Goal: Information Seeking & Learning: Learn about a topic

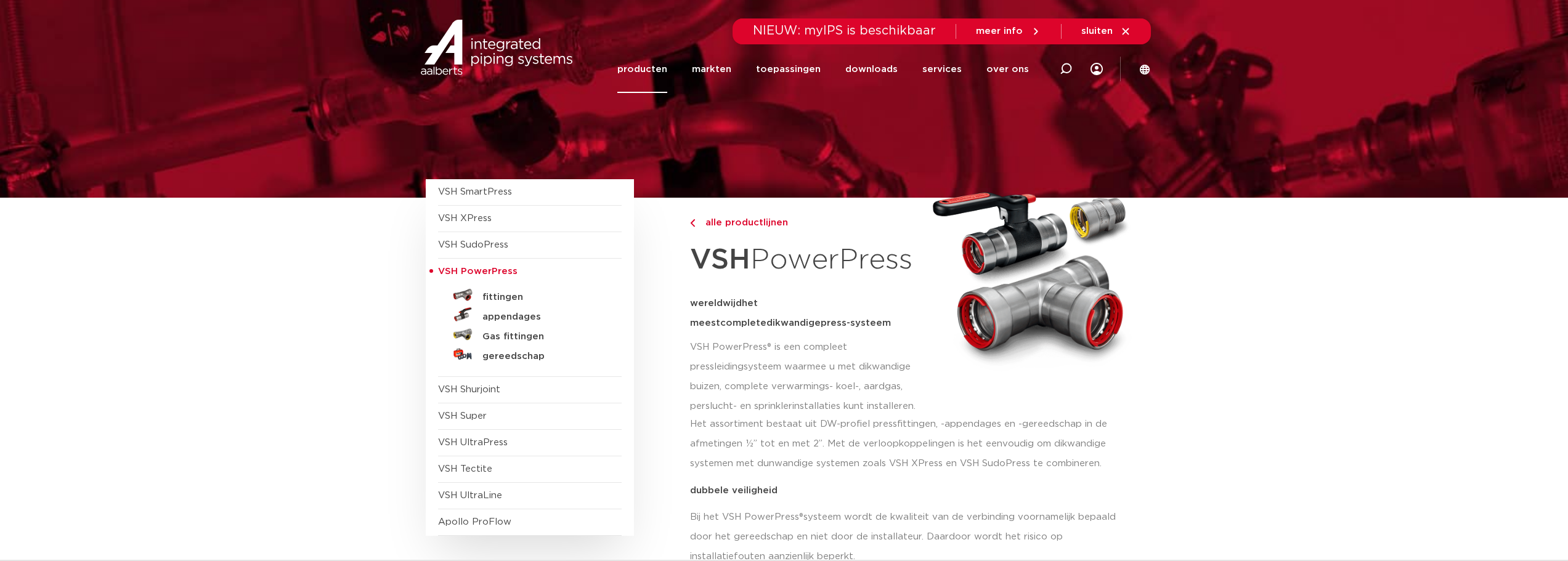
click at [643, 69] on link "producten" at bounding box center [642, 69] width 50 height 47
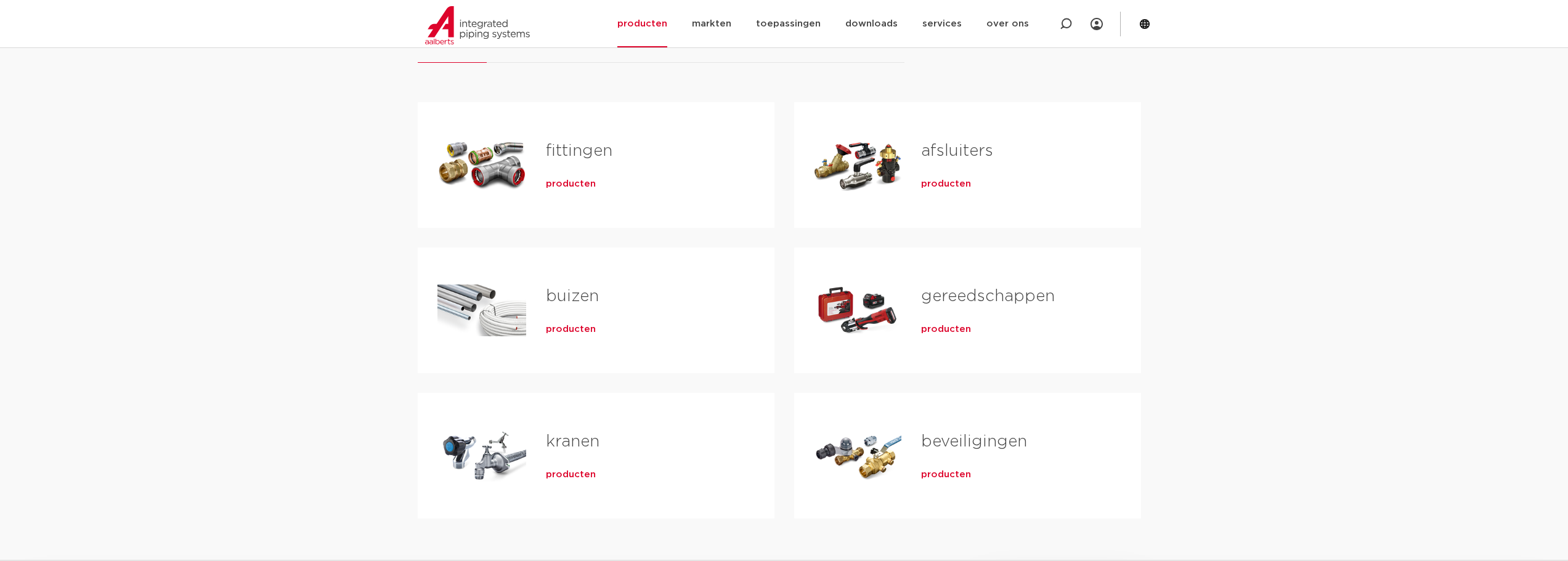
scroll to position [247, 0]
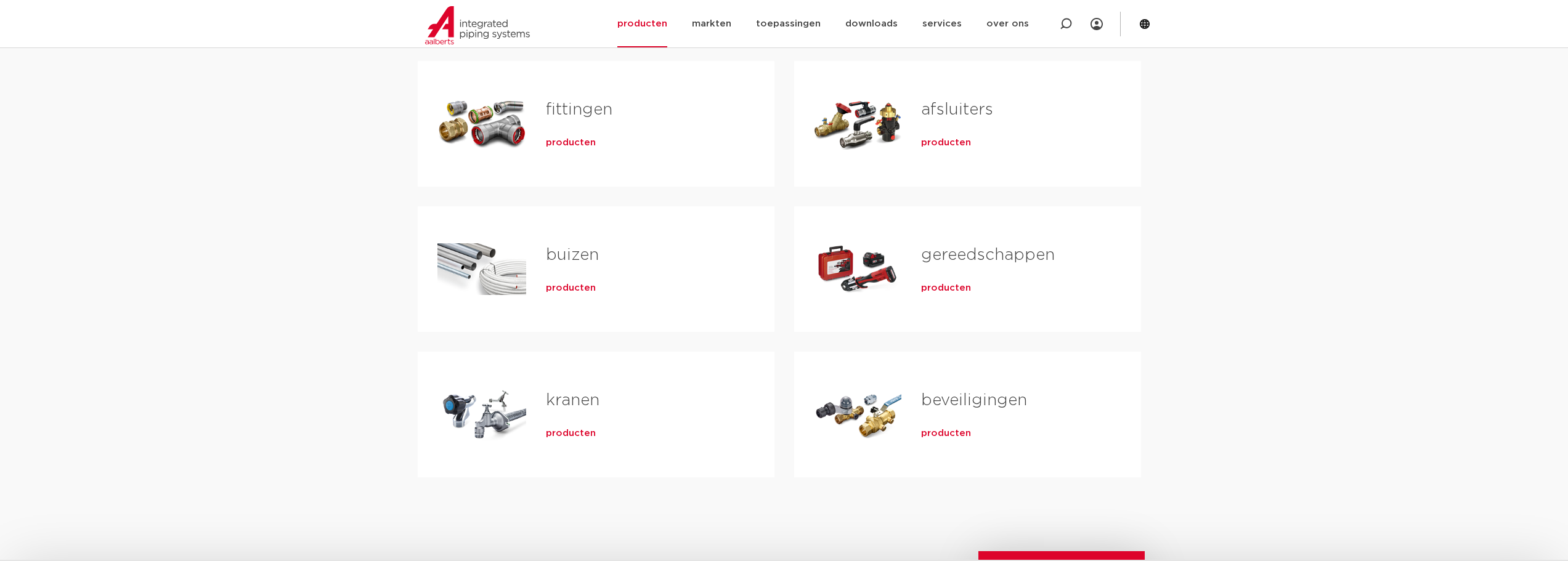
click at [932, 432] on span "producten" at bounding box center [946, 434] width 50 height 12
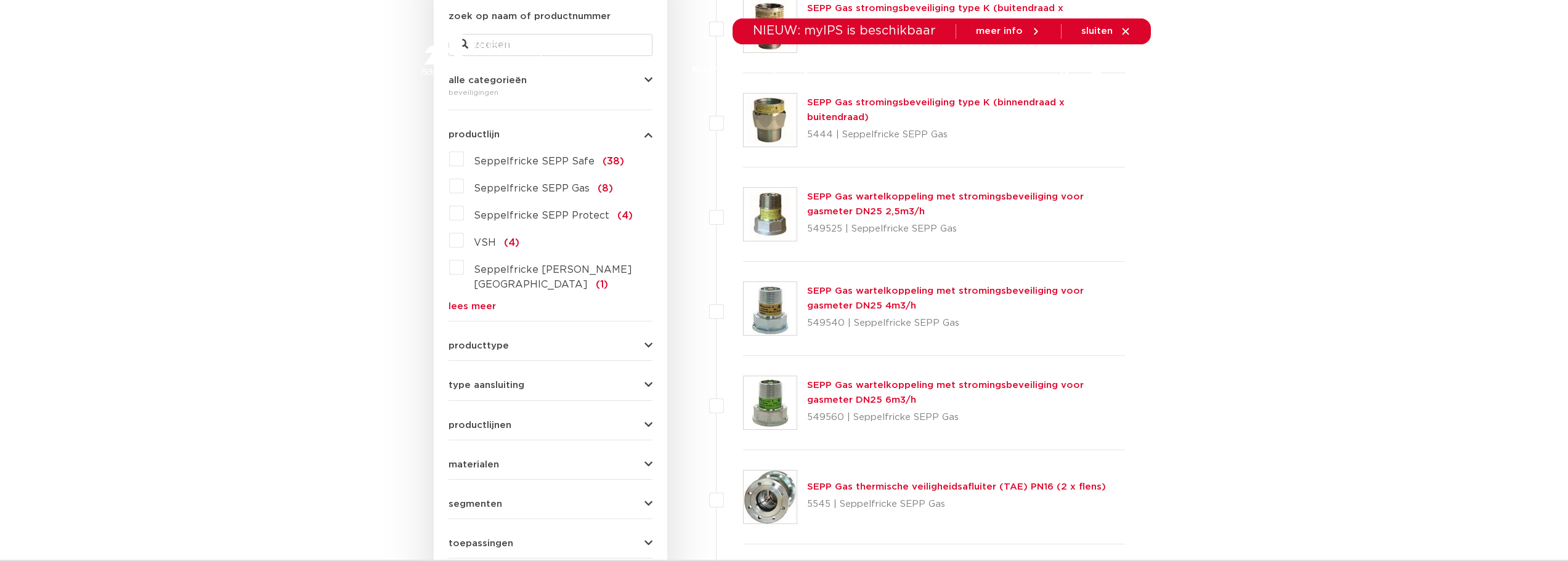
click at [646, 341] on icon "button" at bounding box center [649, 346] width 8 height 9
click at [504, 449] on span "keerkleppen" at bounding box center [506, 454] width 64 height 10
click at [0, 0] on input "keerkleppen (2)" at bounding box center [0, 0] width 0 height 0
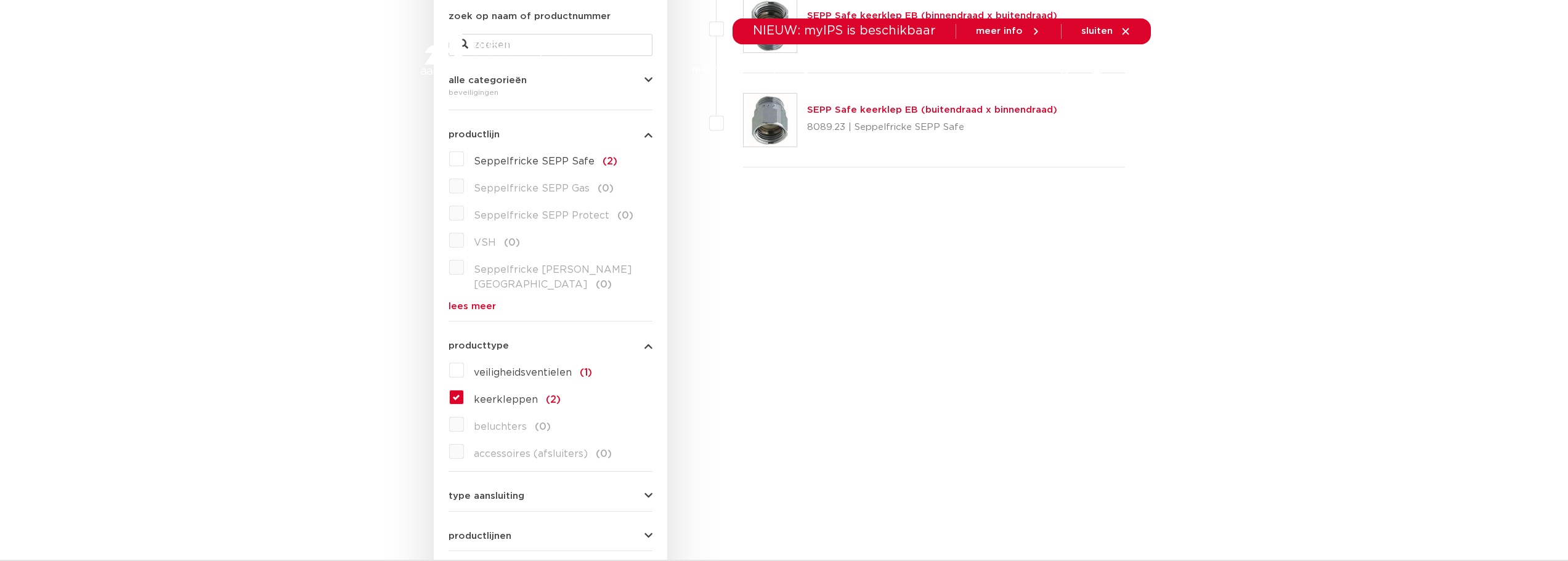
click at [464, 388] on label "keerkleppen (2)" at bounding box center [513, 398] width 97 height 19
click at [0, 0] on input "keerkleppen (2)" at bounding box center [0, 0] width 0 height 0
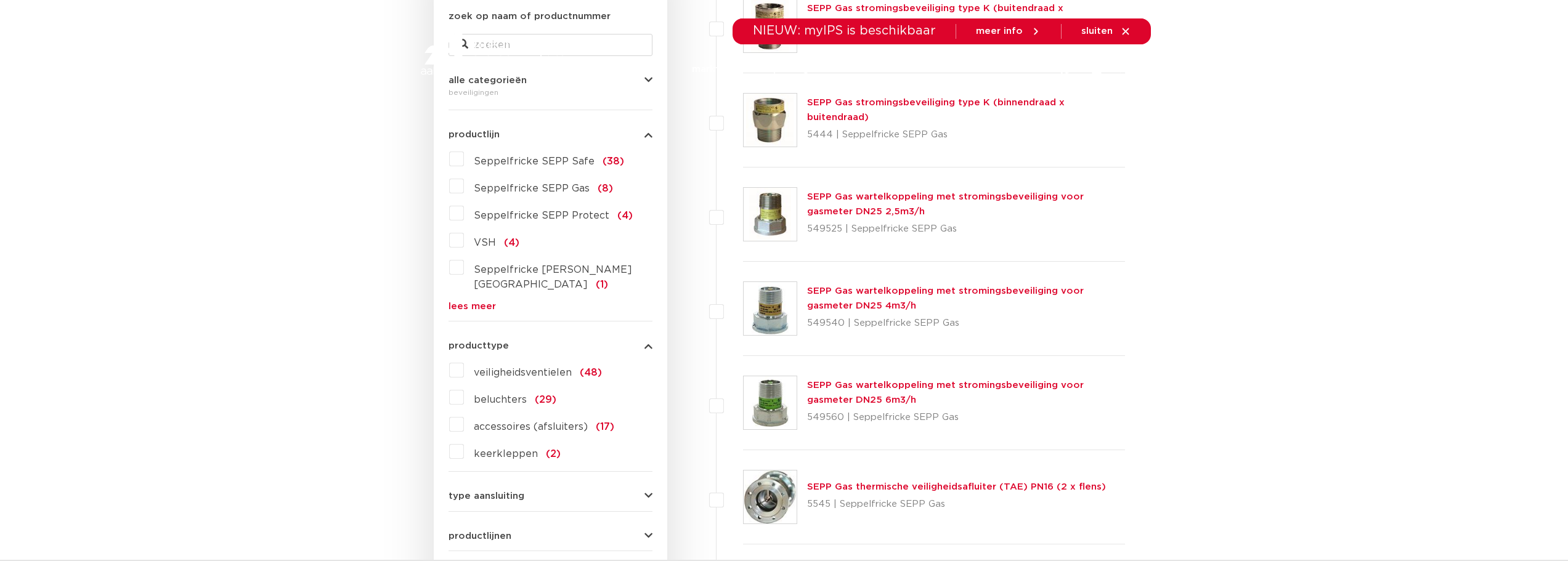
click at [464, 415] on label "accessoires (afsluiters) (17)" at bounding box center [539, 425] width 150 height 19
click at [0, 0] on input "accessoires (afsluiters) (17)" at bounding box center [0, 0] width 0 height 0
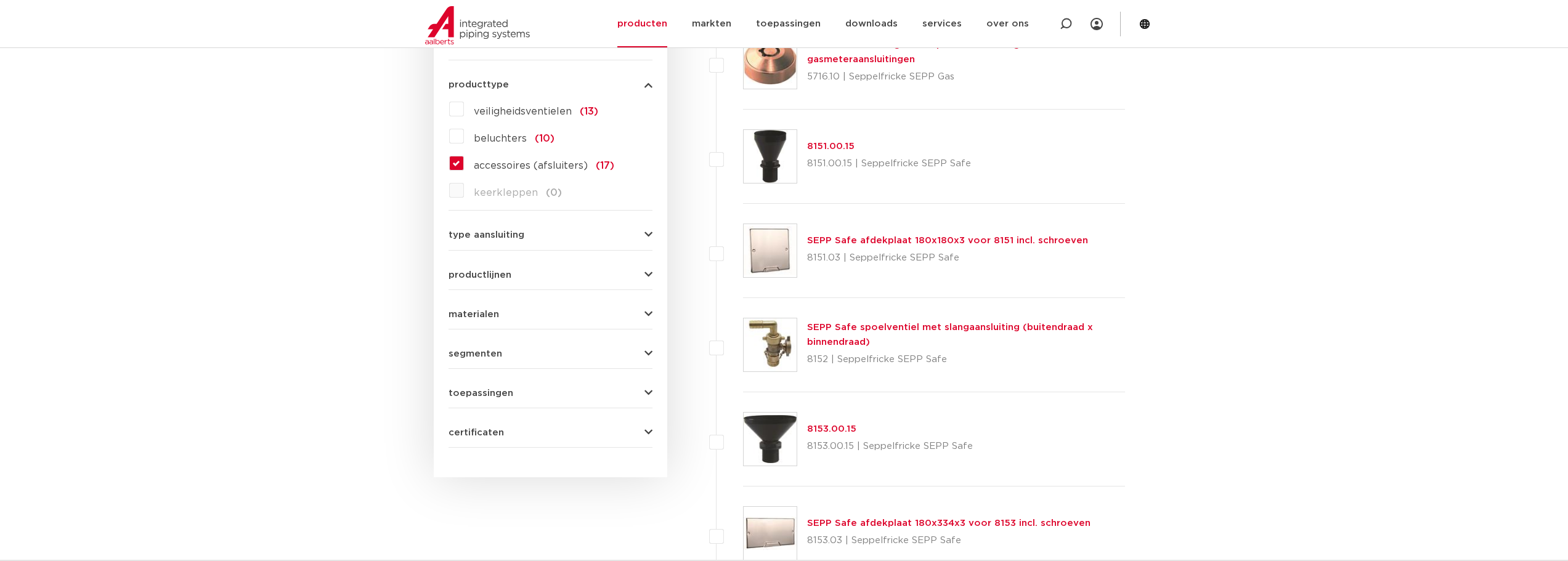
scroll to position [452, 0]
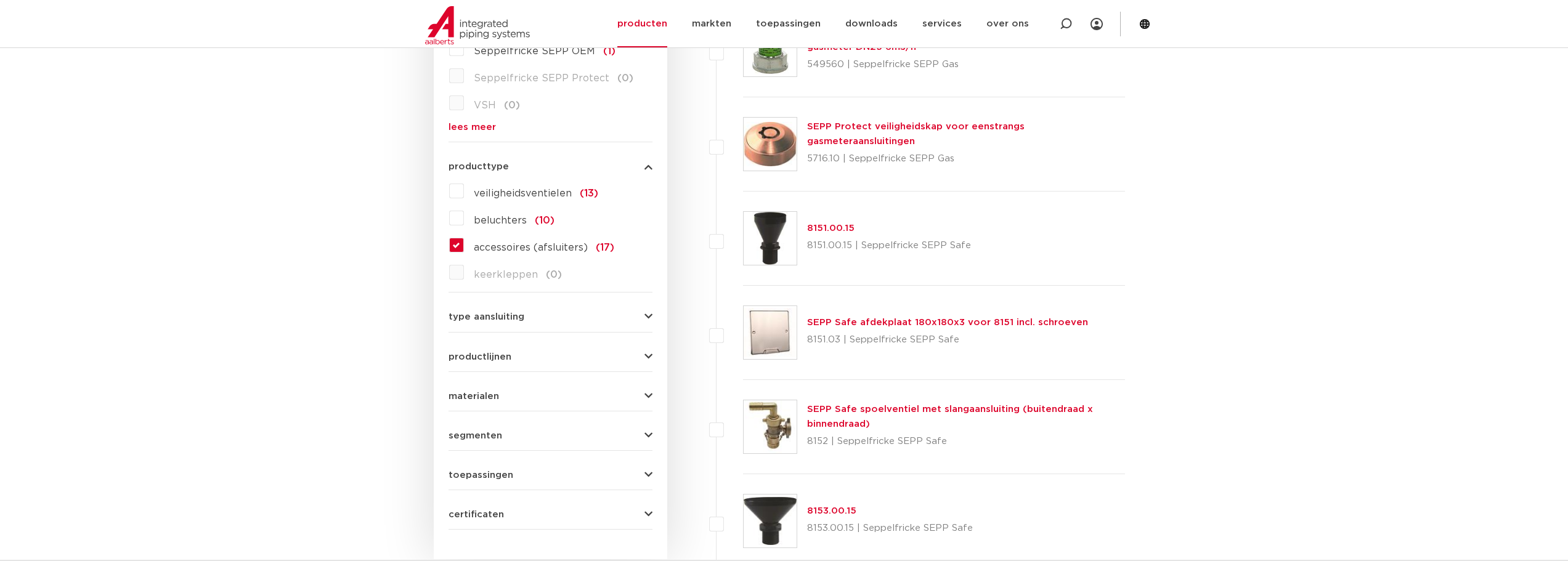
click at [464, 191] on label "veiligheidsventielen (13)" at bounding box center [531, 191] width 134 height 19
click at [0, 0] on input "veiligheidsventielen (13)" at bounding box center [0, 0] width 0 height 0
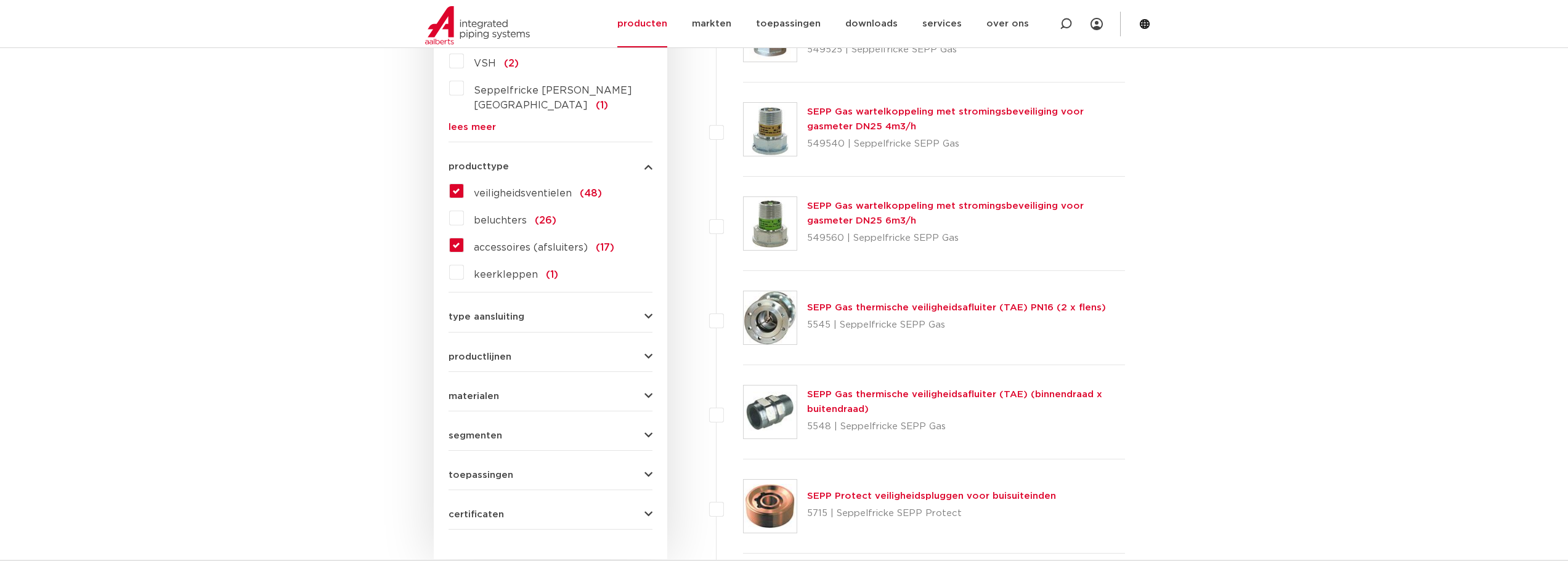
click at [464, 235] on label "accessoires (afsluiters) (17)" at bounding box center [539, 245] width 150 height 19
click at [0, 0] on input "accessoires (afsluiters) (17)" at bounding box center [0, 0] width 0 height 0
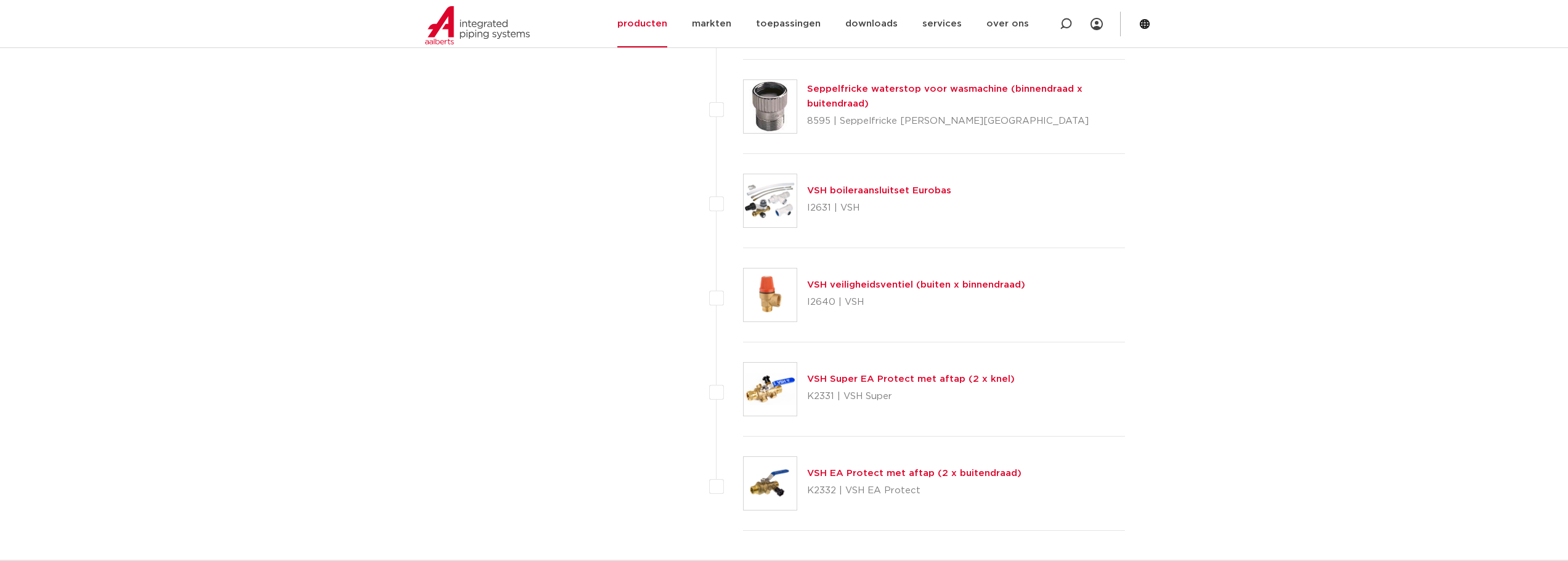
scroll to position [4282, 0]
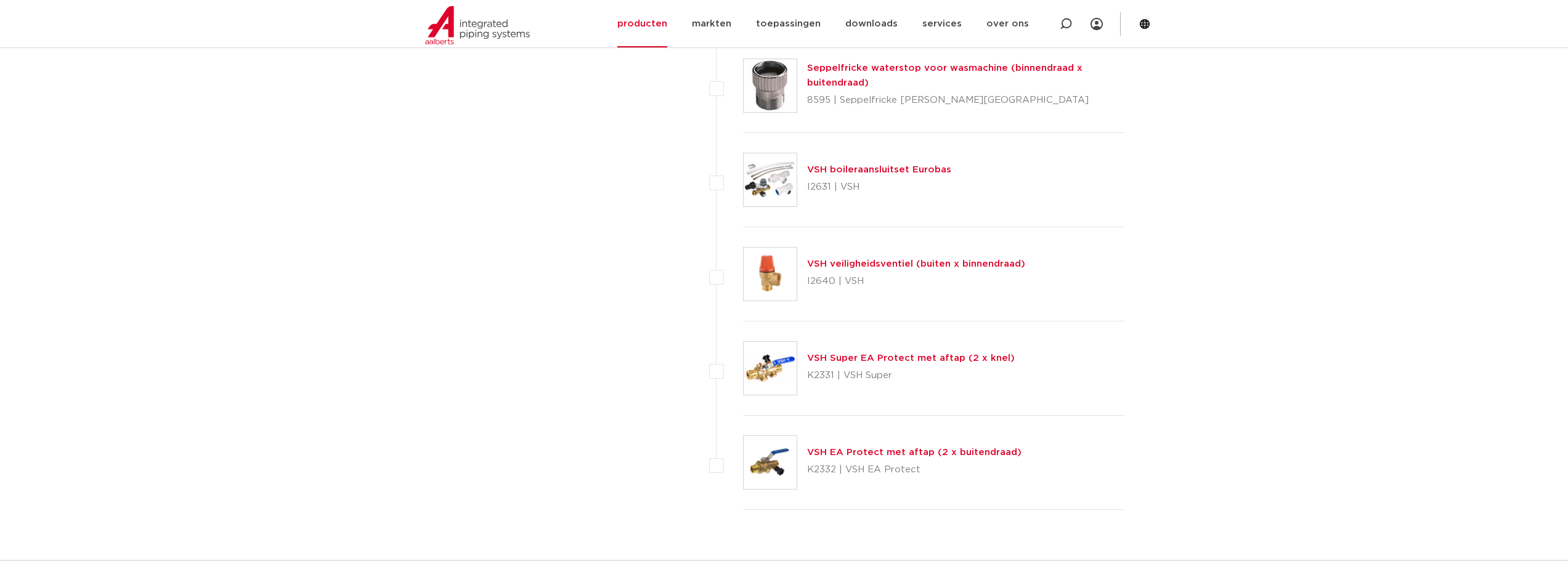
click at [840, 355] on link "VSH Super EA Protect met aftap (2 x knel)" at bounding box center [911, 358] width 208 height 9
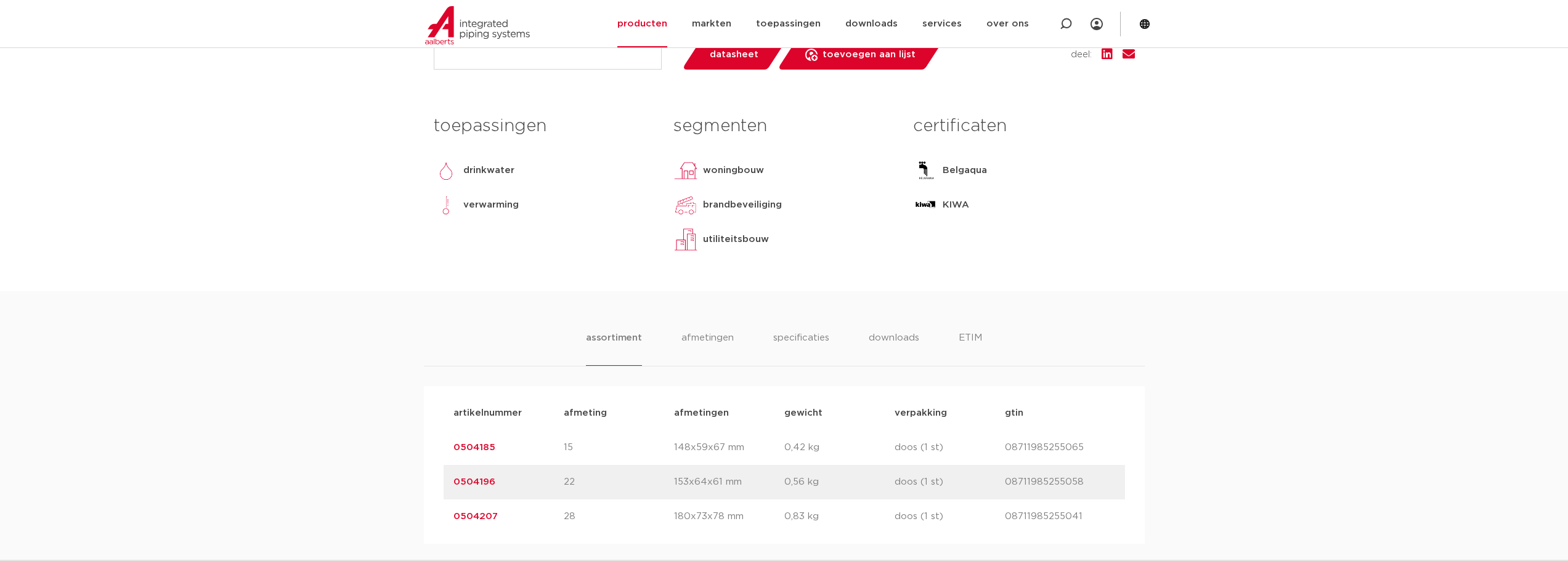
scroll to position [493, 0]
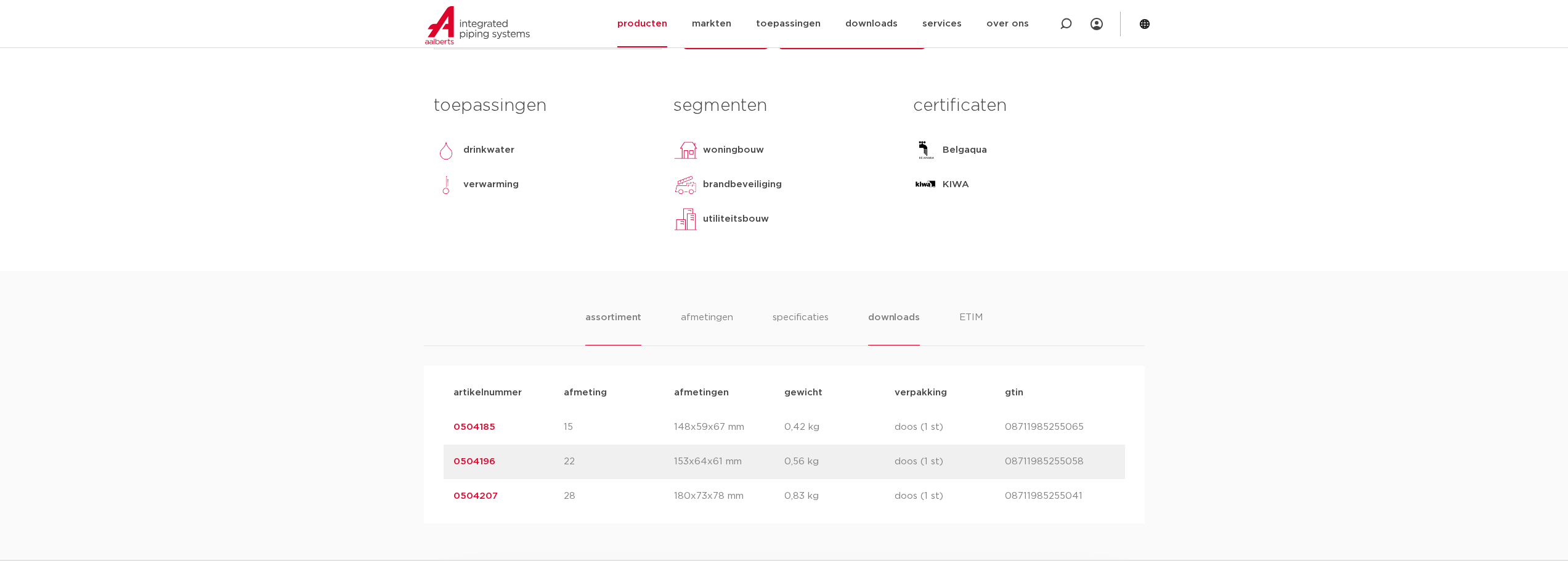
click at [880, 346] on li "downloads" at bounding box center [893, 328] width 51 height 35
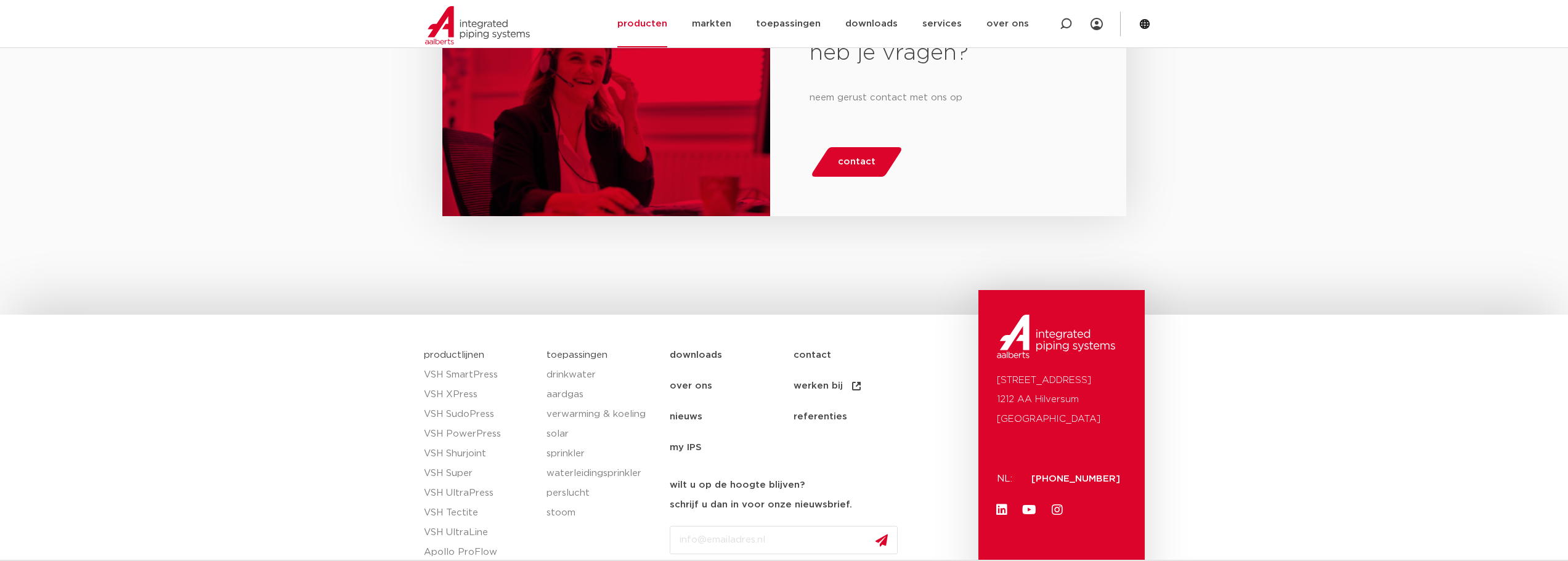
scroll to position [1232, 0]
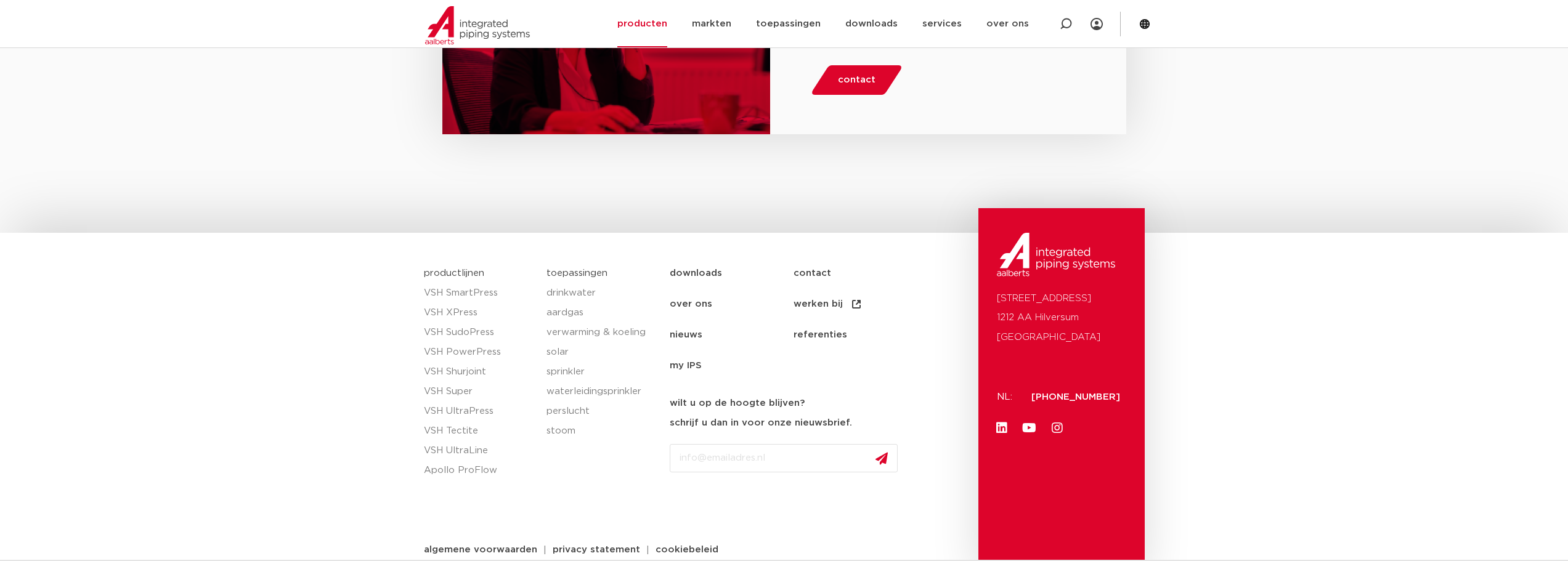
click at [705, 289] on link "downloads" at bounding box center [731, 274] width 124 height 30
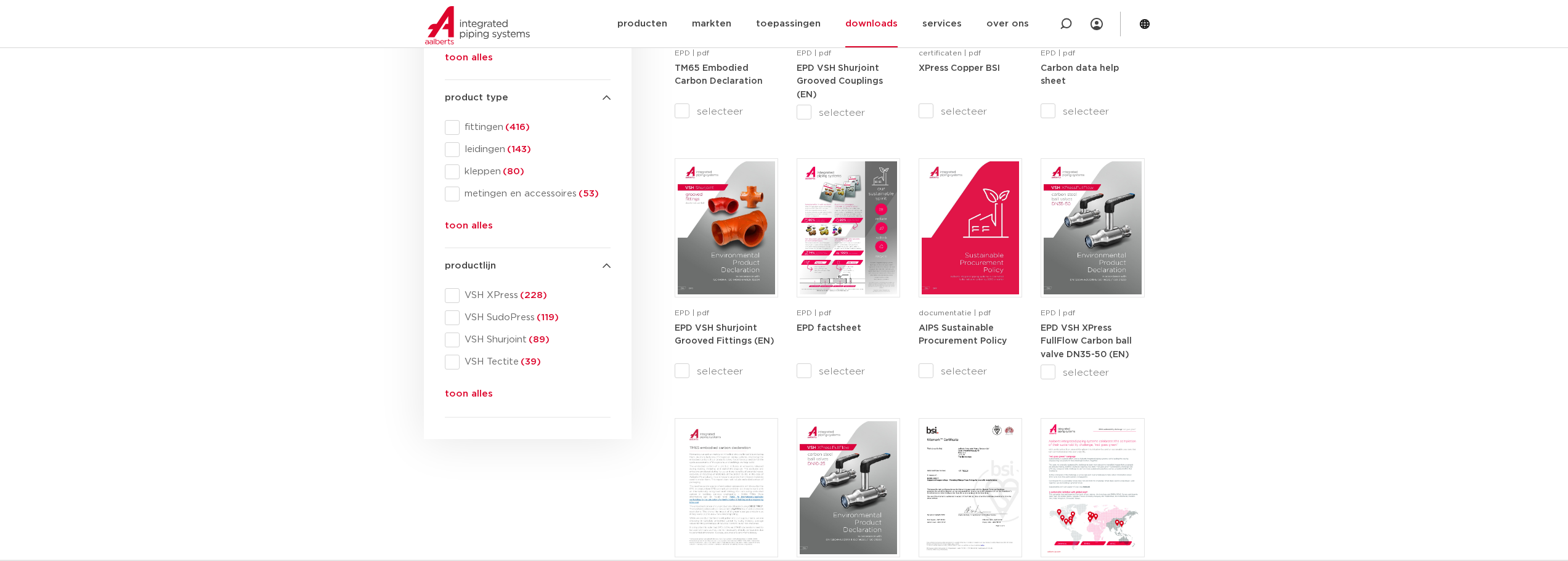
scroll to position [390, 0]
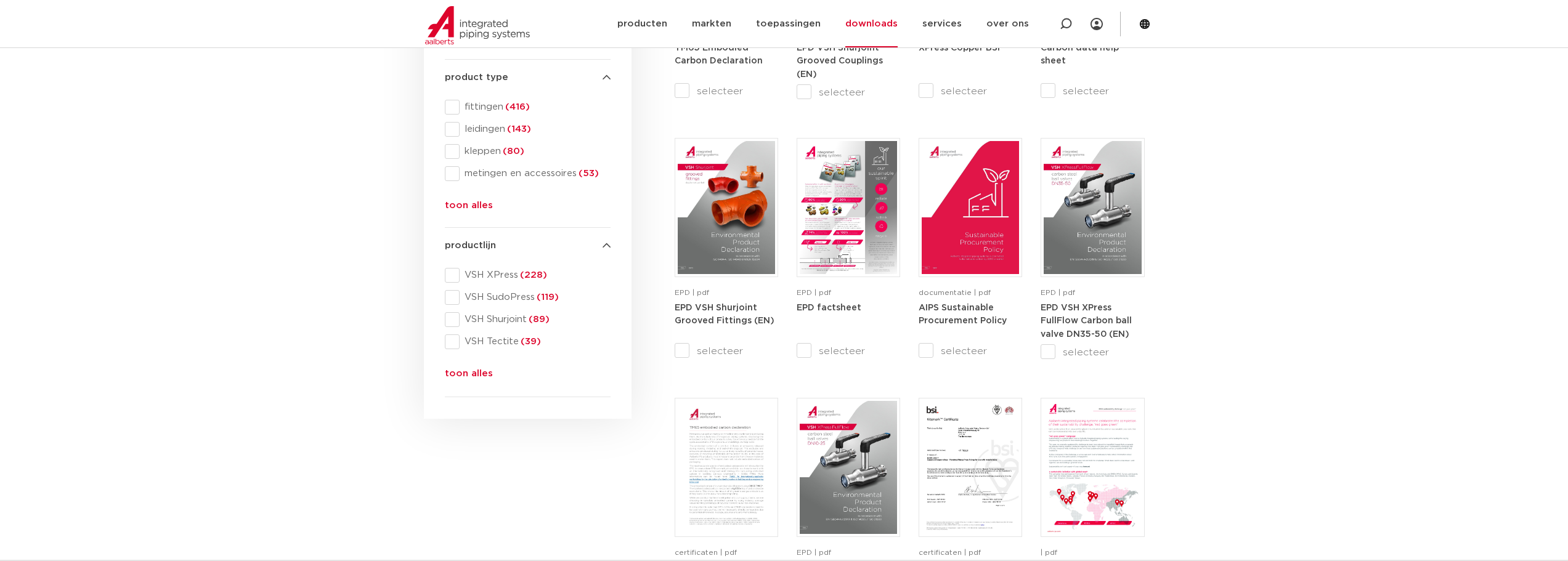
click at [486, 376] on button "toon alles" at bounding box center [468, 376] width 48 height 19
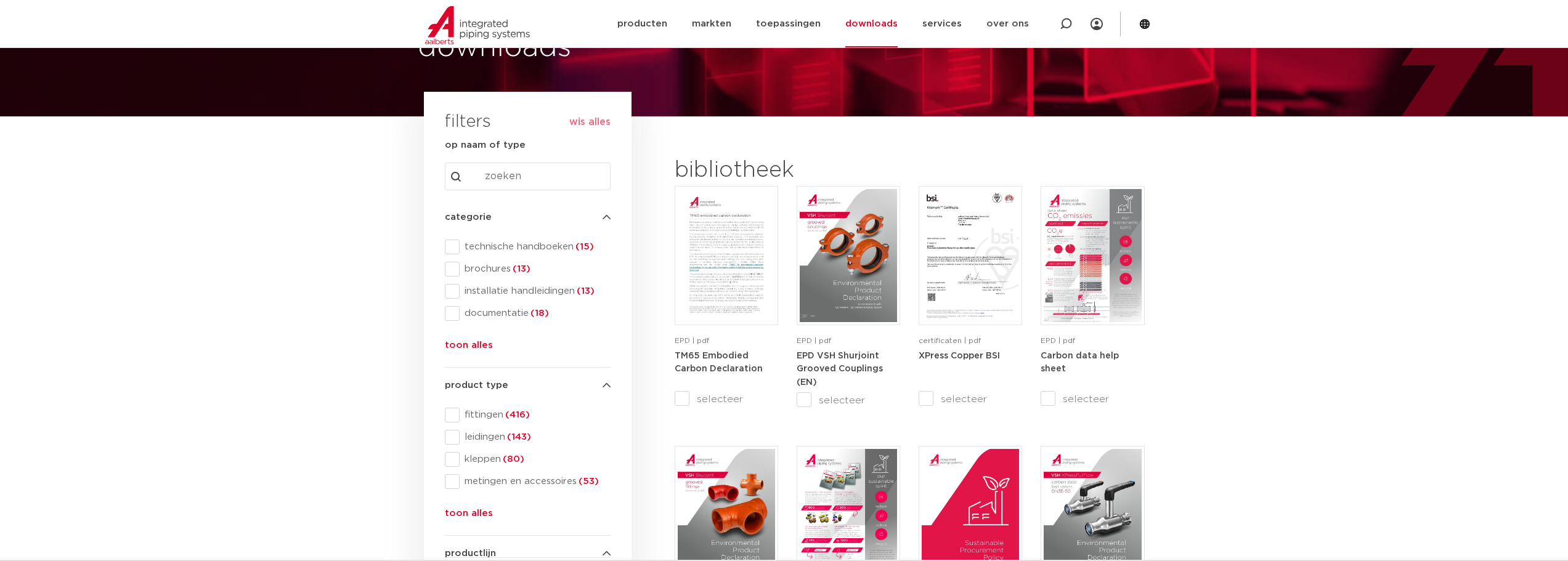
scroll to position [0, 0]
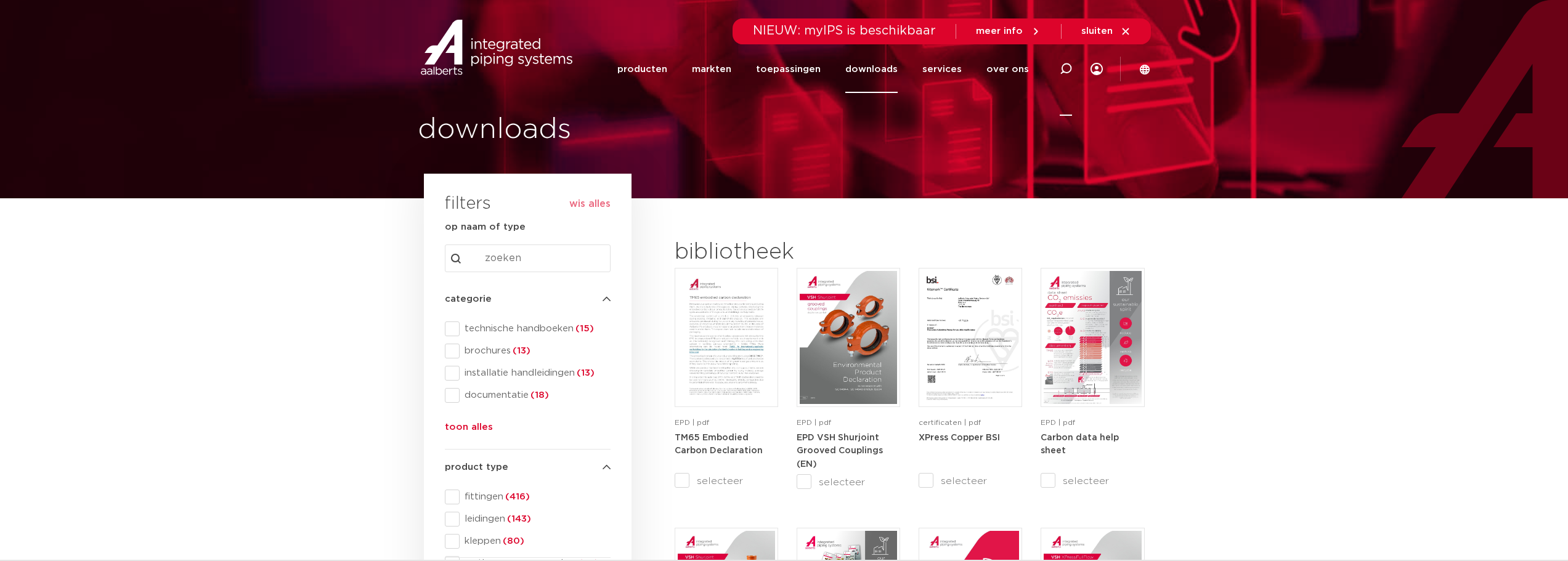
click at [1067, 70] on icon at bounding box center [1066, 69] width 12 height 12
type input "bim"
click button "Zoeken" at bounding box center [0, 0] width 0 height 0
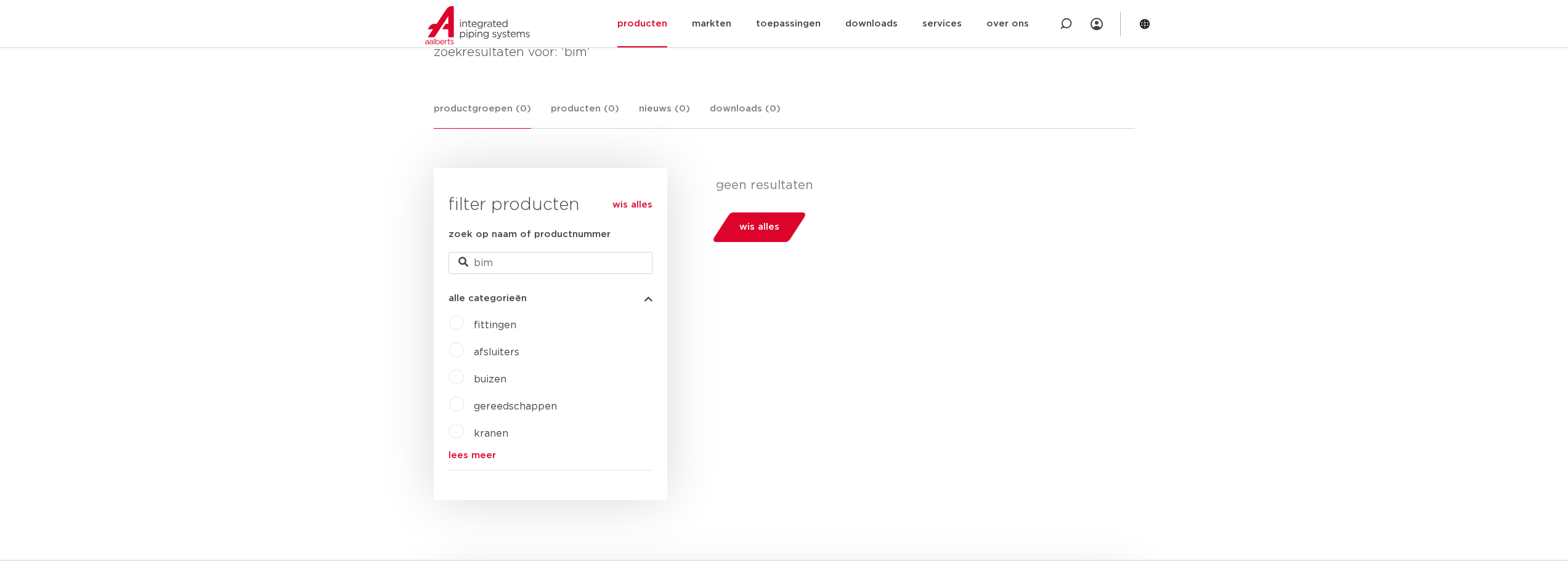
scroll to position [175, 0]
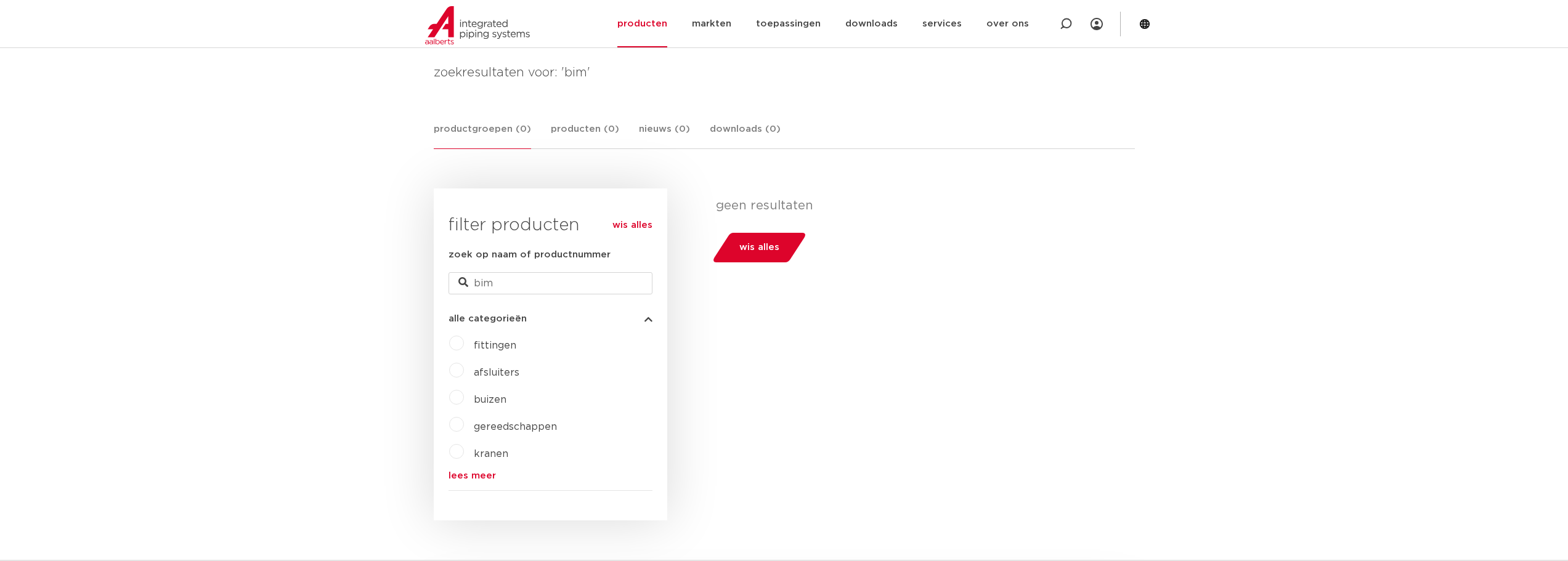
click at [464, 371] on label "afsluiters" at bounding box center [492, 370] width 55 height 19
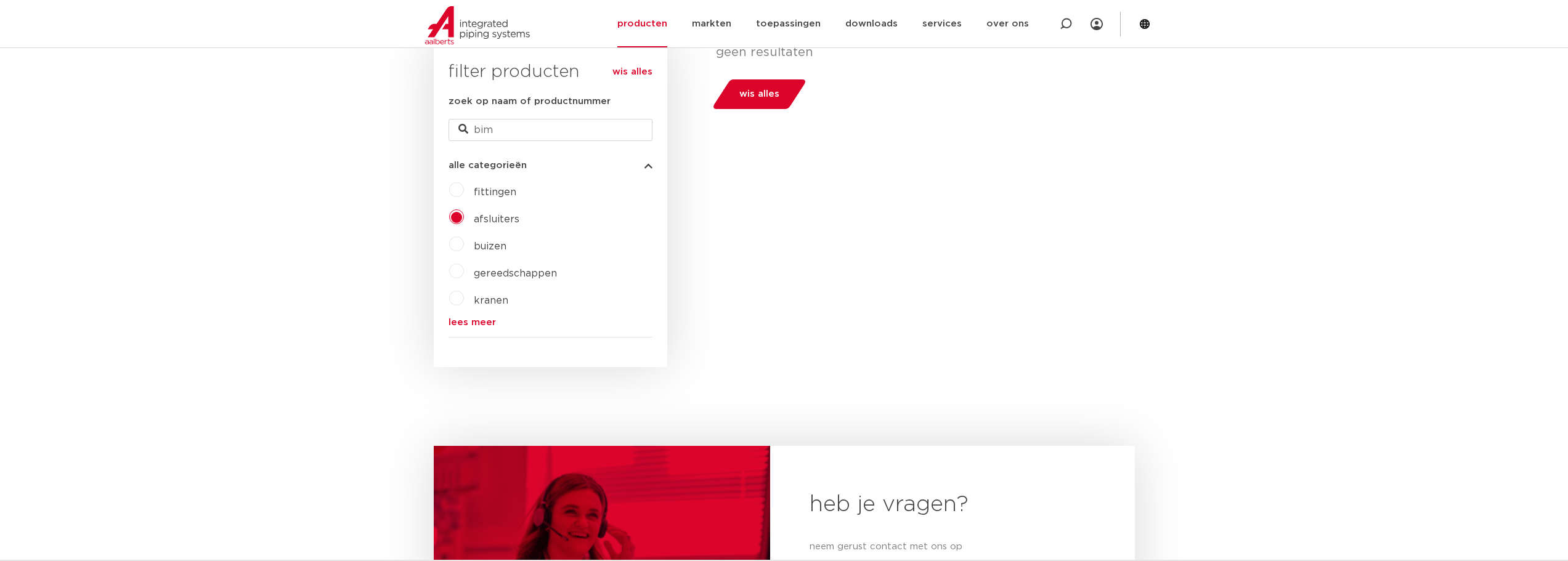
scroll to position [267, 0]
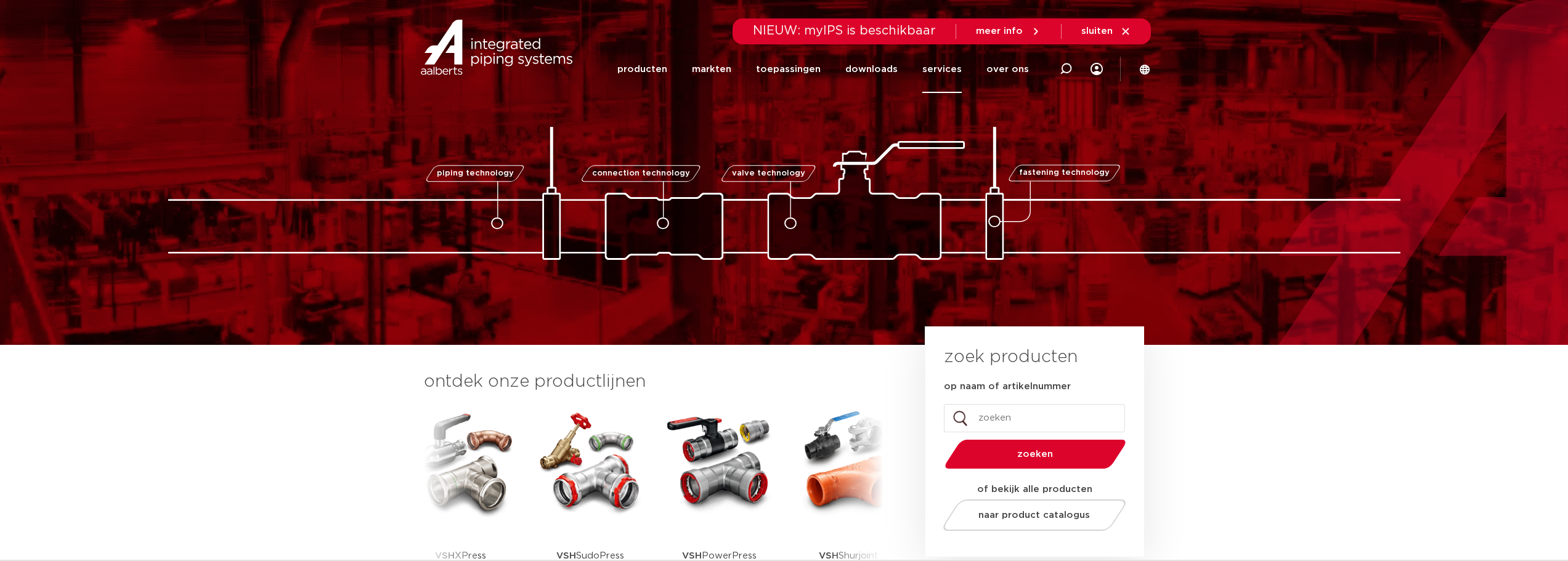
click at [949, 66] on link "services" at bounding box center [942, 69] width 39 height 47
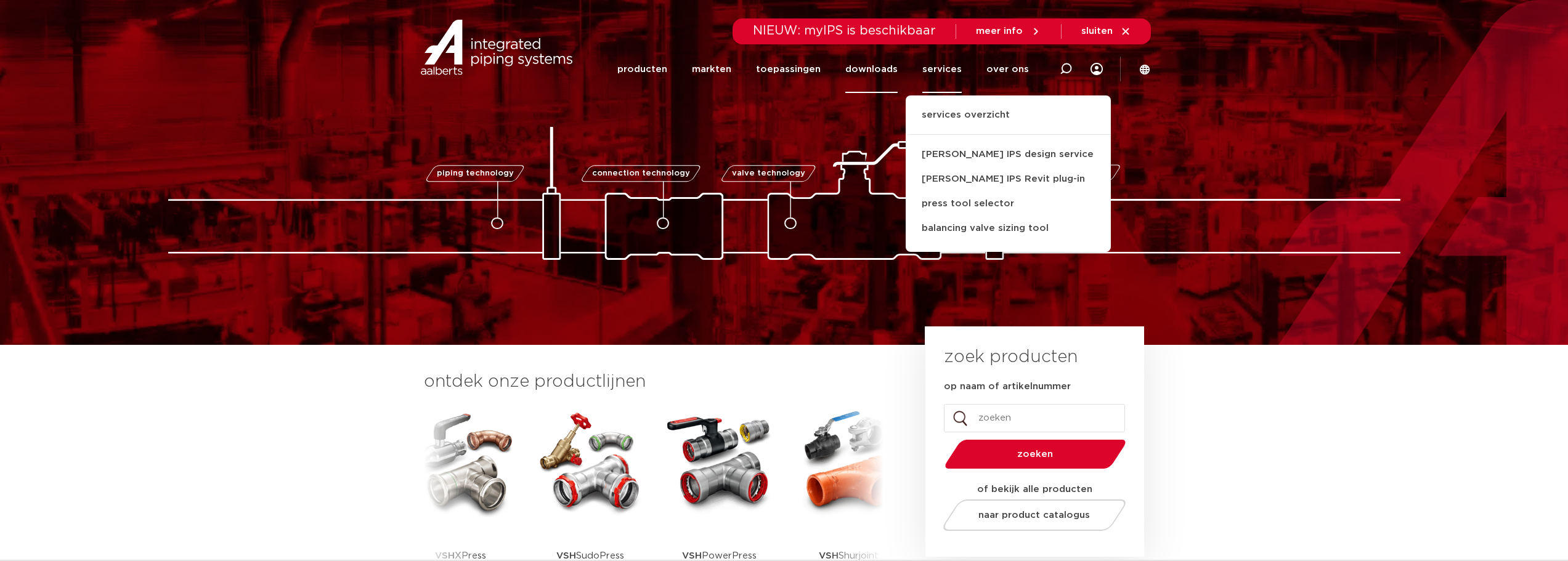
click at [890, 65] on link "downloads" at bounding box center [872, 69] width 53 height 47
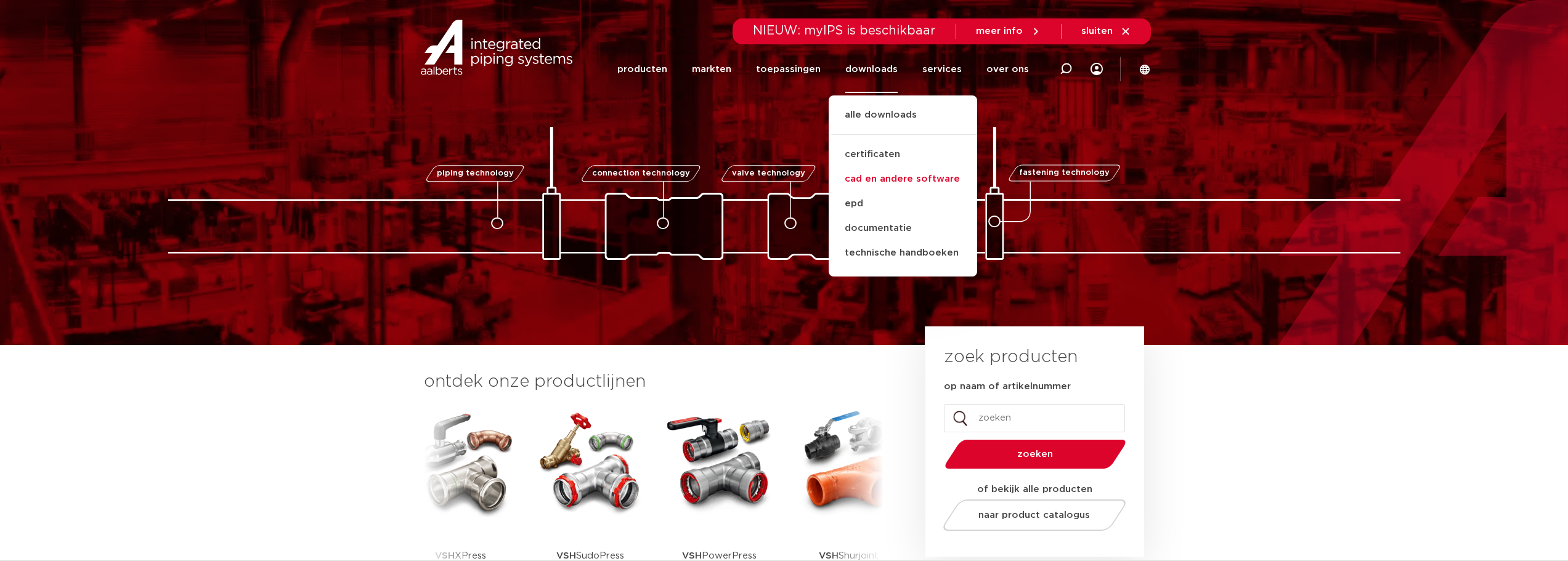
click at [891, 177] on link "cad en andere software" at bounding box center [903, 179] width 148 height 25
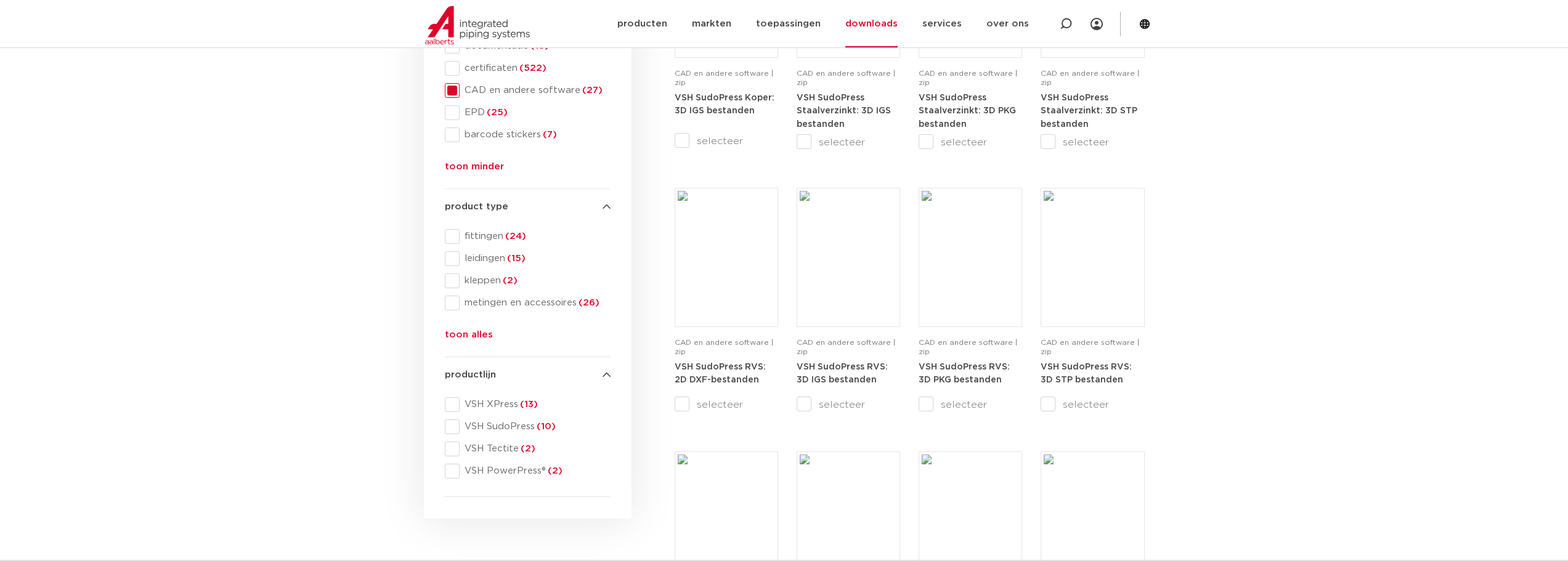
scroll to position [328, 0]
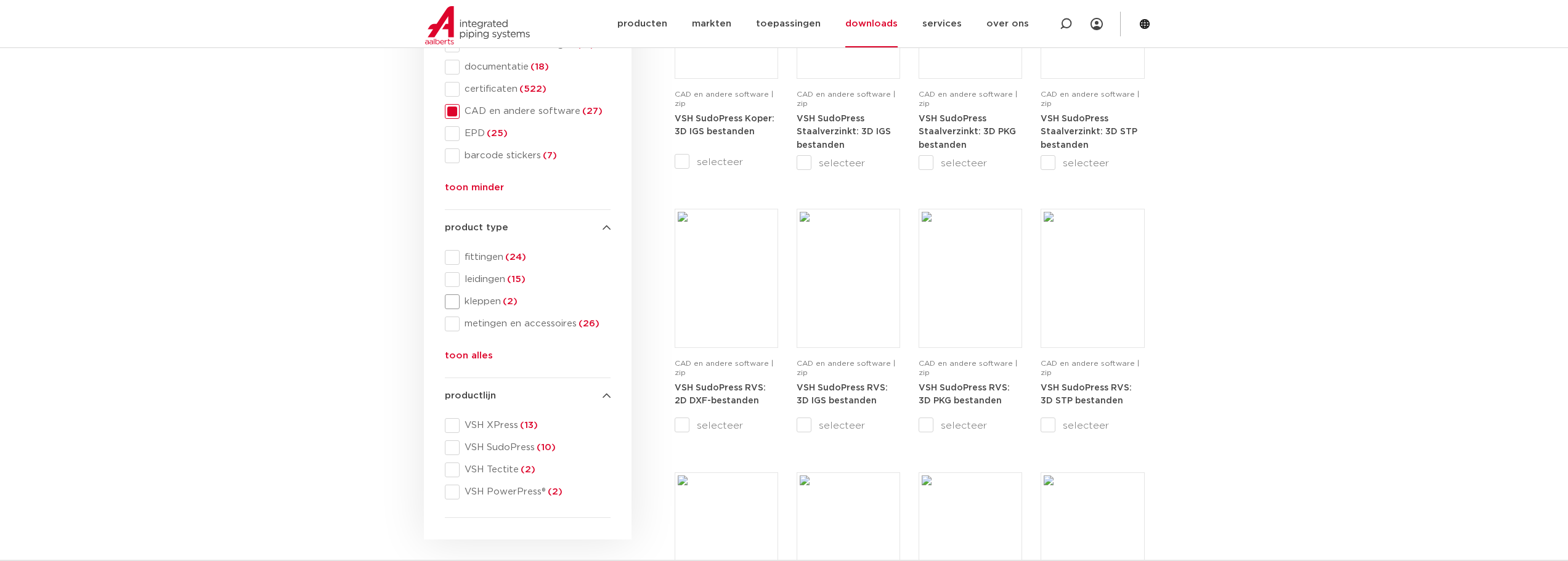
click at [455, 301] on span at bounding box center [452, 301] width 15 height 15
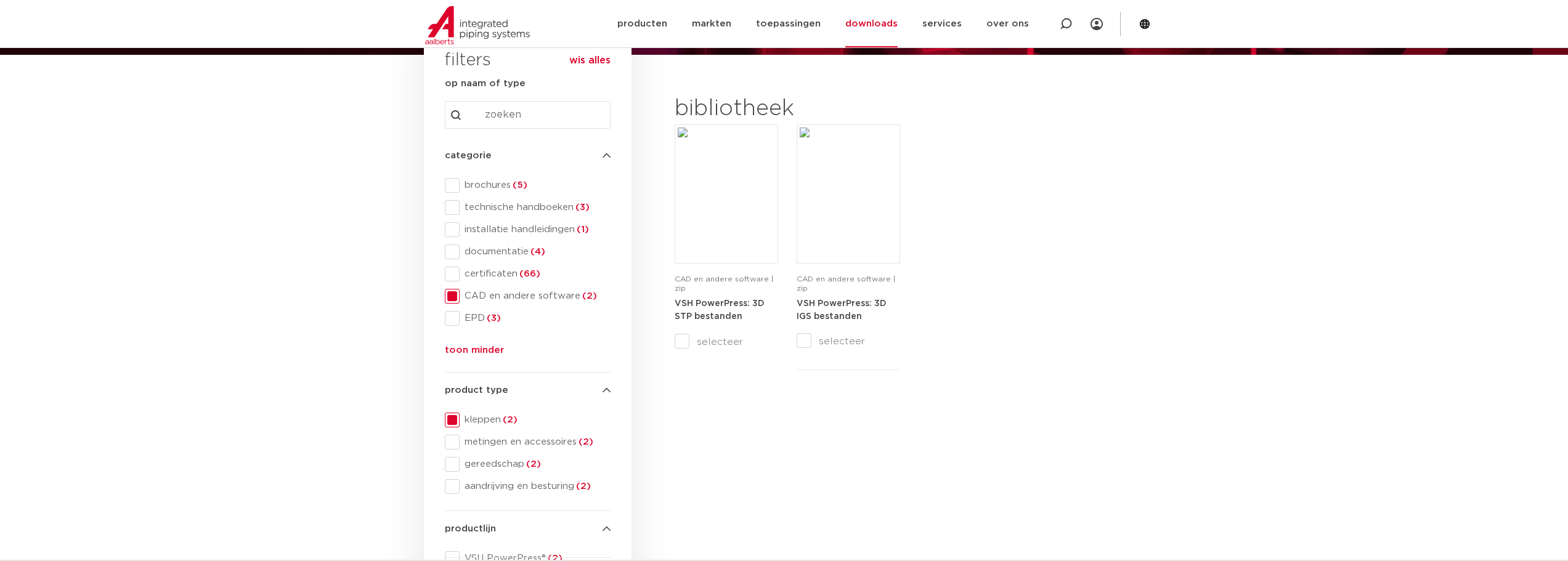
scroll to position [165, 0]
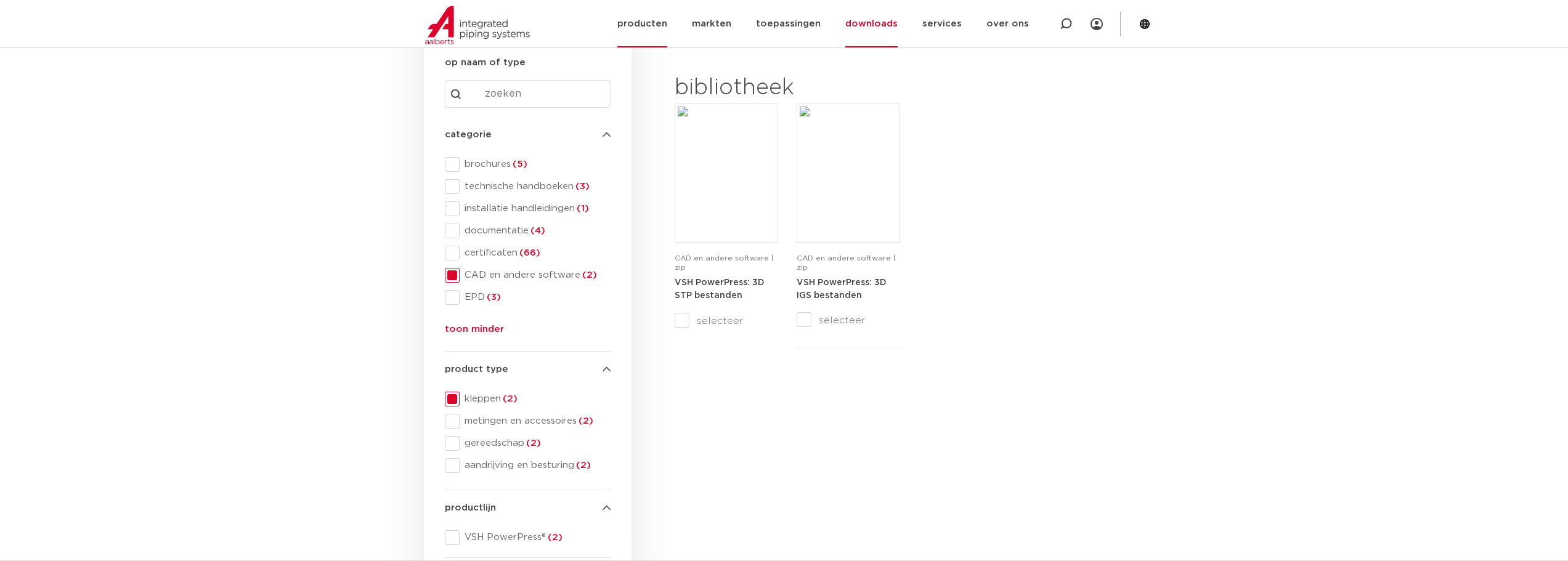
click at [648, 24] on link "producten" at bounding box center [642, 24] width 50 height 47
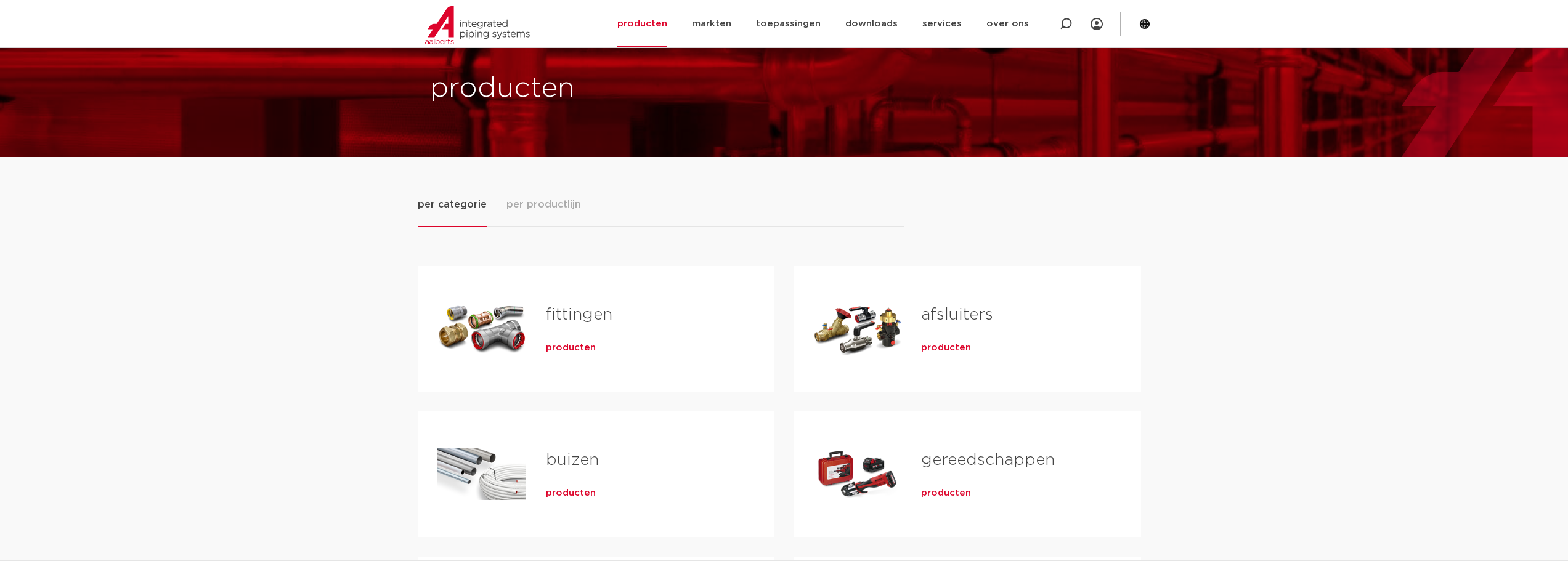
scroll to position [62, 0]
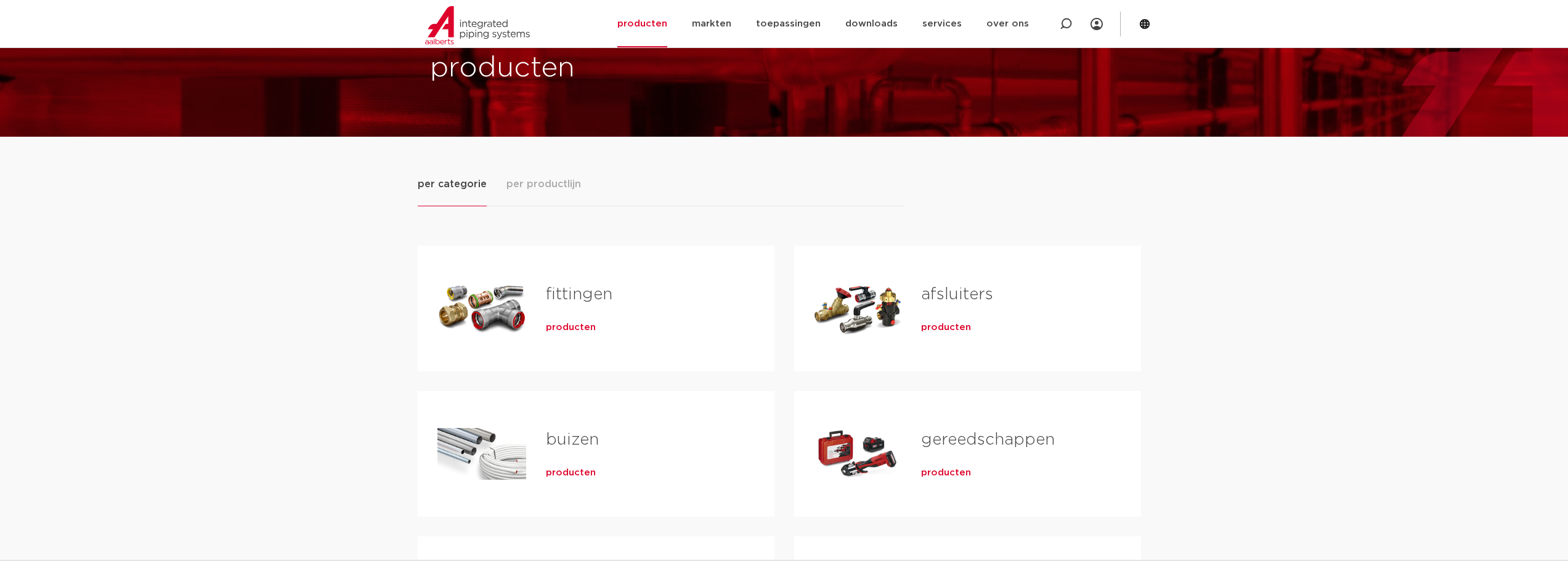
click at [936, 328] on span "producten" at bounding box center [946, 328] width 50 height 12
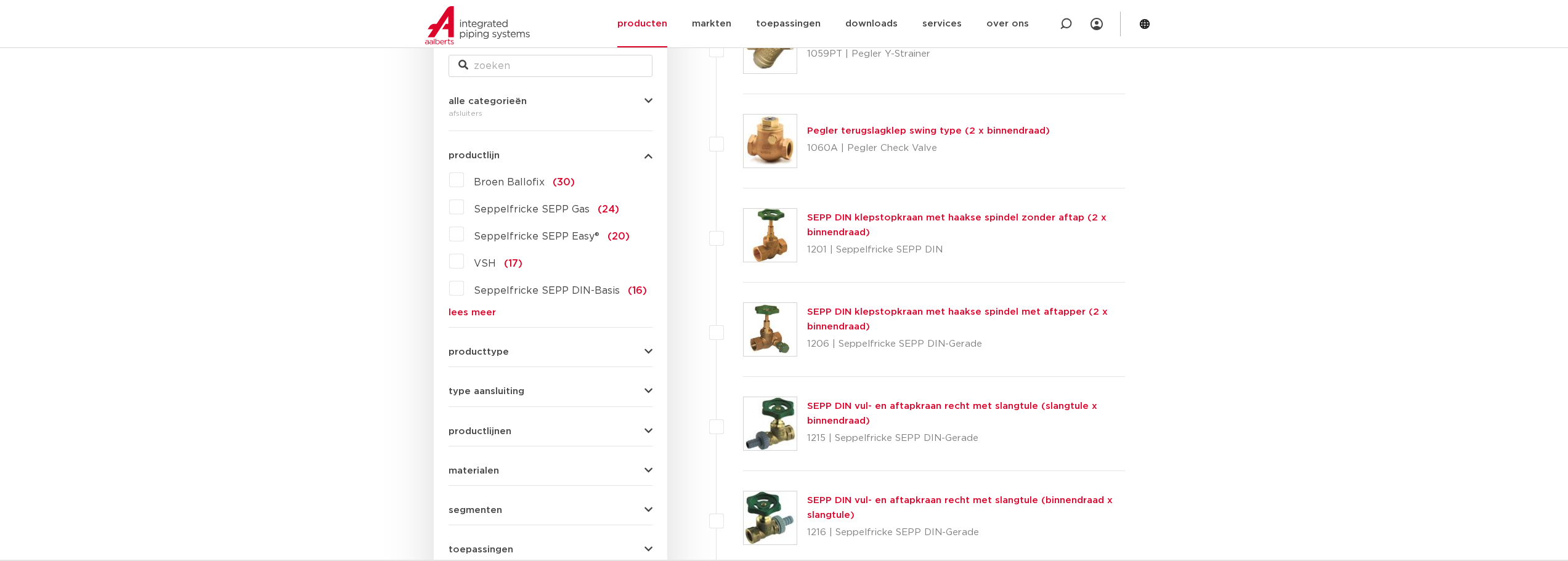
scroll to position [287, 0]
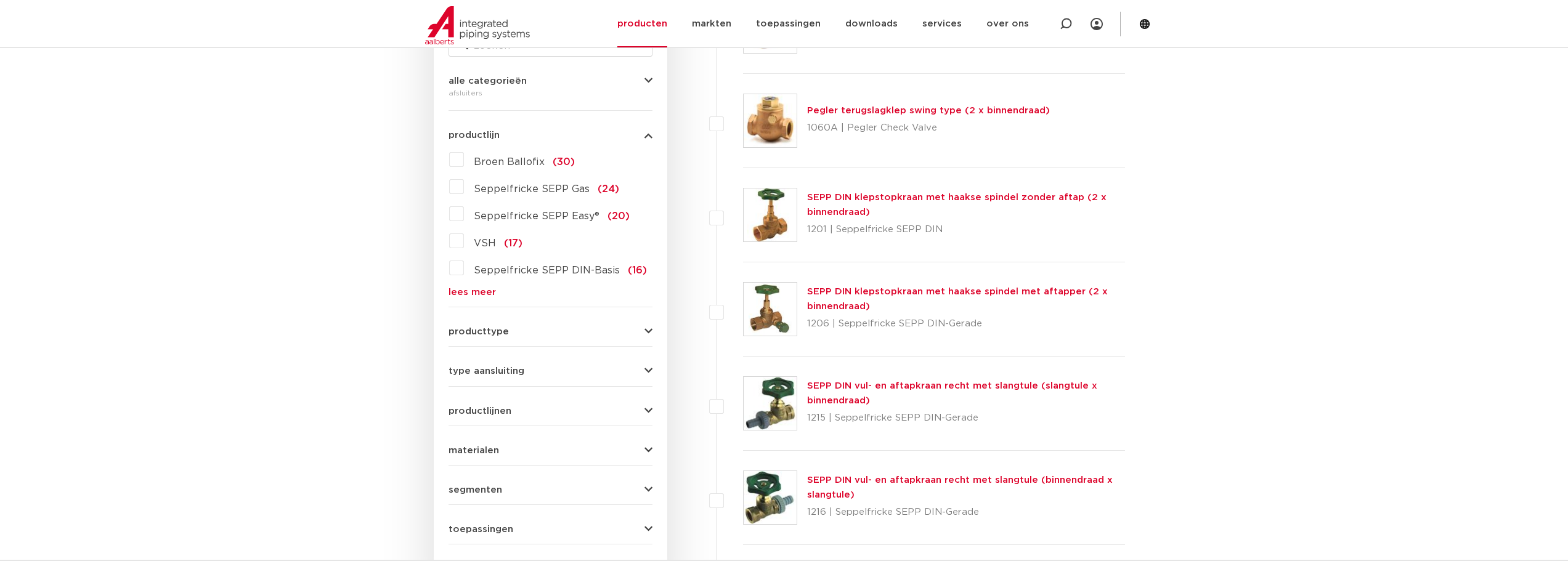
click at [471, 329] on span "producttype" at bounding box center [479, 331] width 60 height 9
click at [499, 355] on span "kogelafsluiter" at bounding box center [508, 359] width 69 height 10
click at [0, 0] on input "kogelafsluiter (123)" at bounding box center [0, 0] width 0 height 0
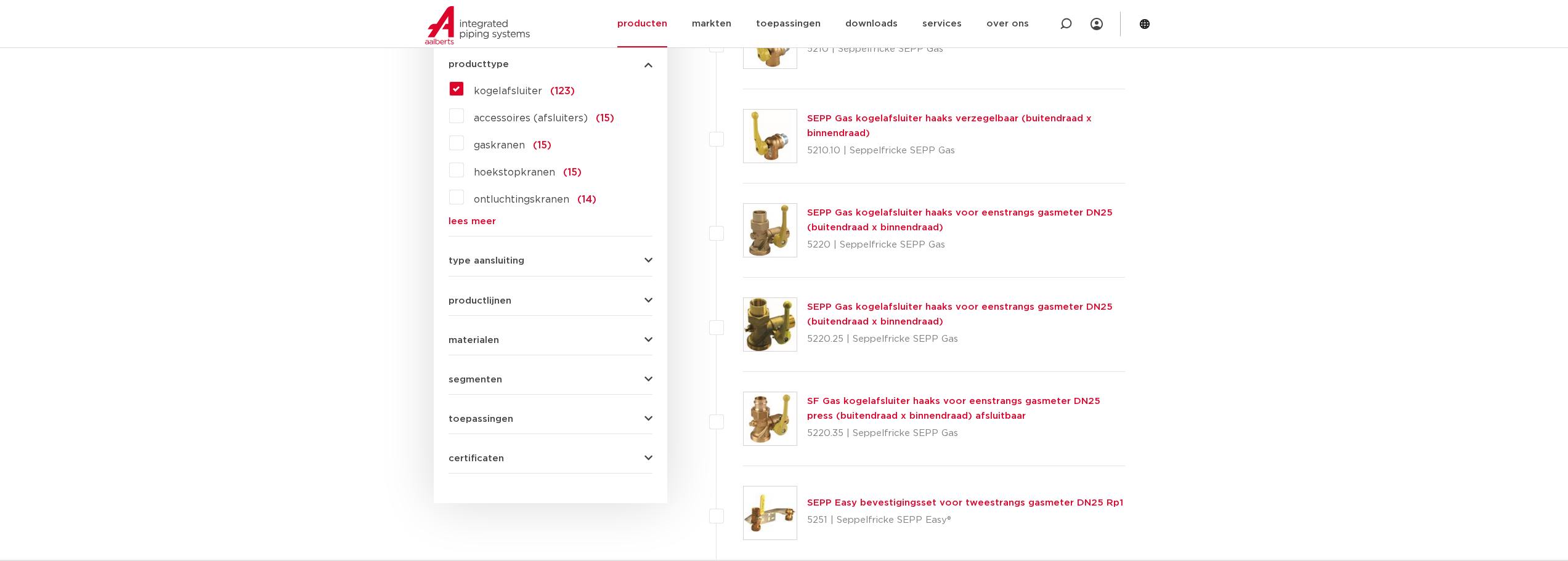
scroll to position [616, 0]
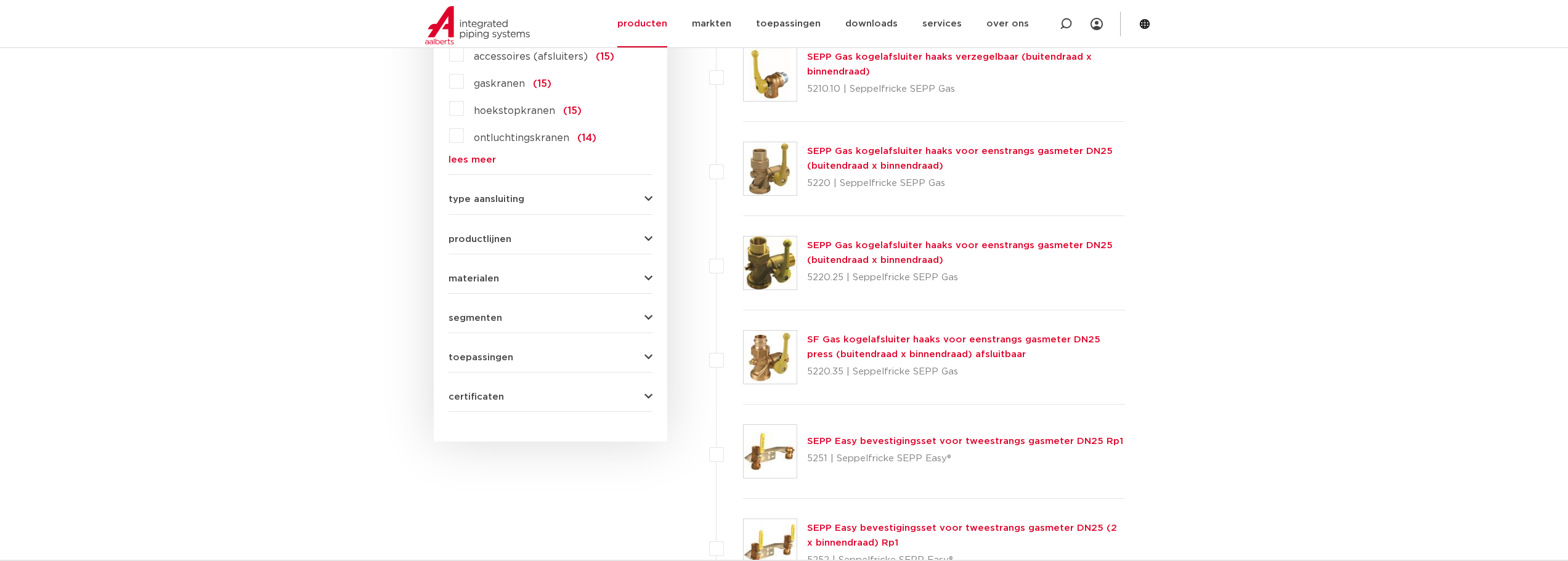
click at [469, 354] on span "toepassingen" at bounding box center [481, 357] width 64 height 9
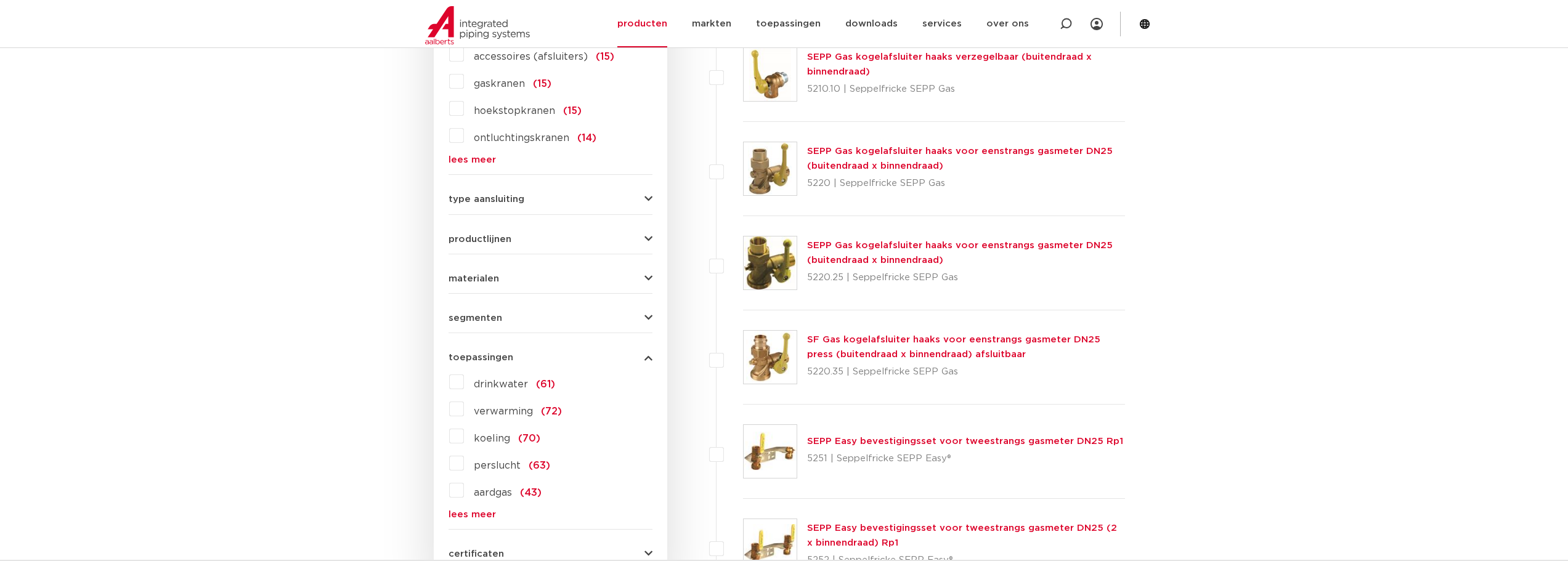
click at [464, 384] on label "drinkwater (61)" at bounding box center [510, 382] width 91 height 19
click at [0, 0] on input "drinkwater (61)" at bounding box center [0, 0] width 0 height 0
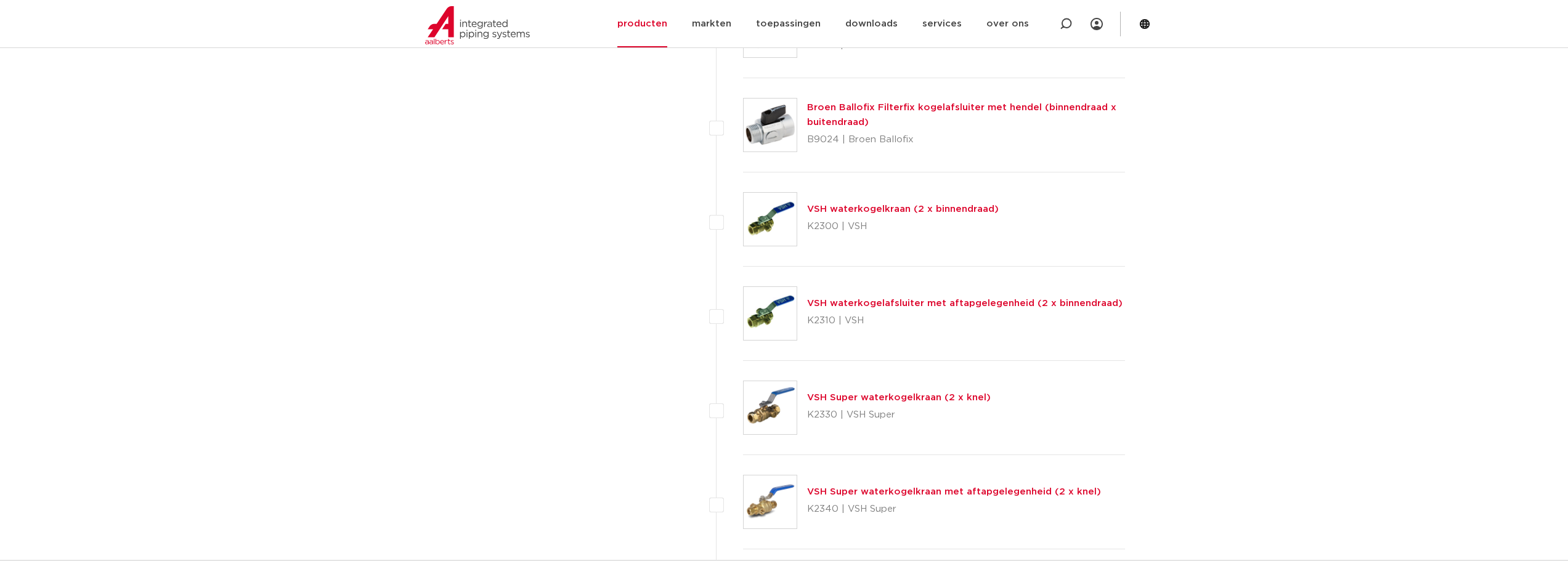
scroll to position [4177, 0]
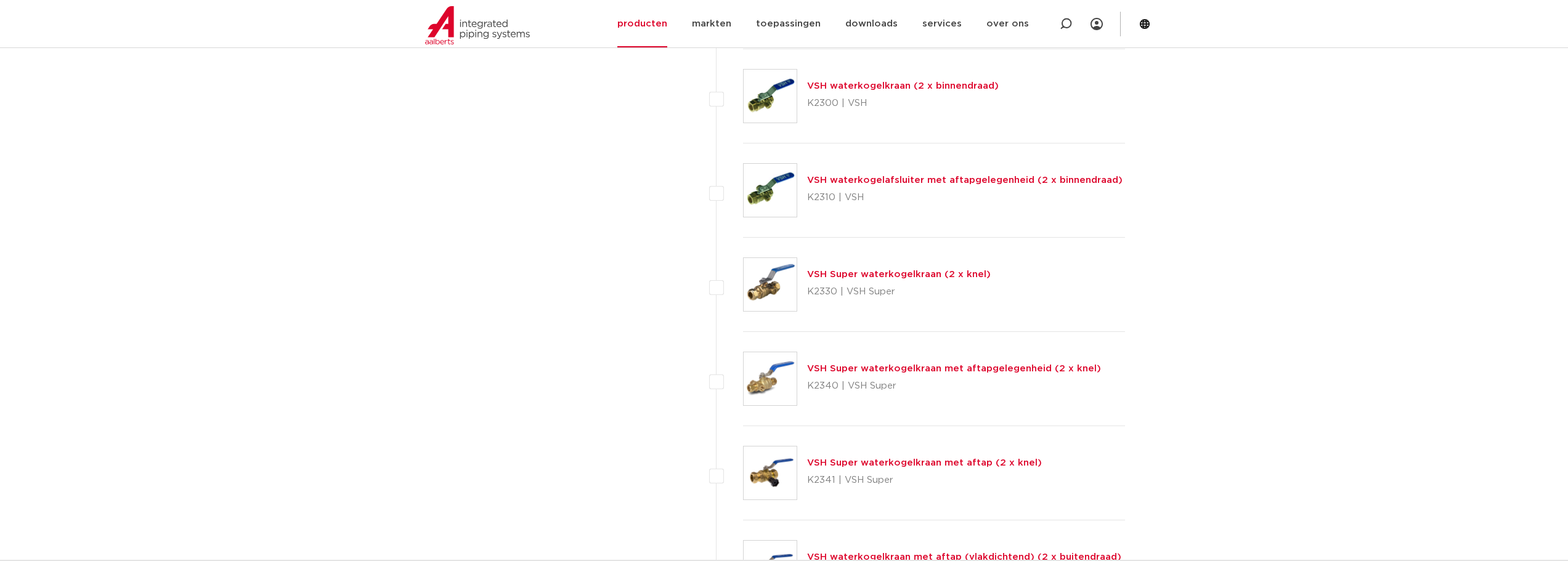
click at [840, 462] on link "VSH Super waterkogelkraan met aftap (2 x knel)" at bounding box center [924, 463] width 235 height 9
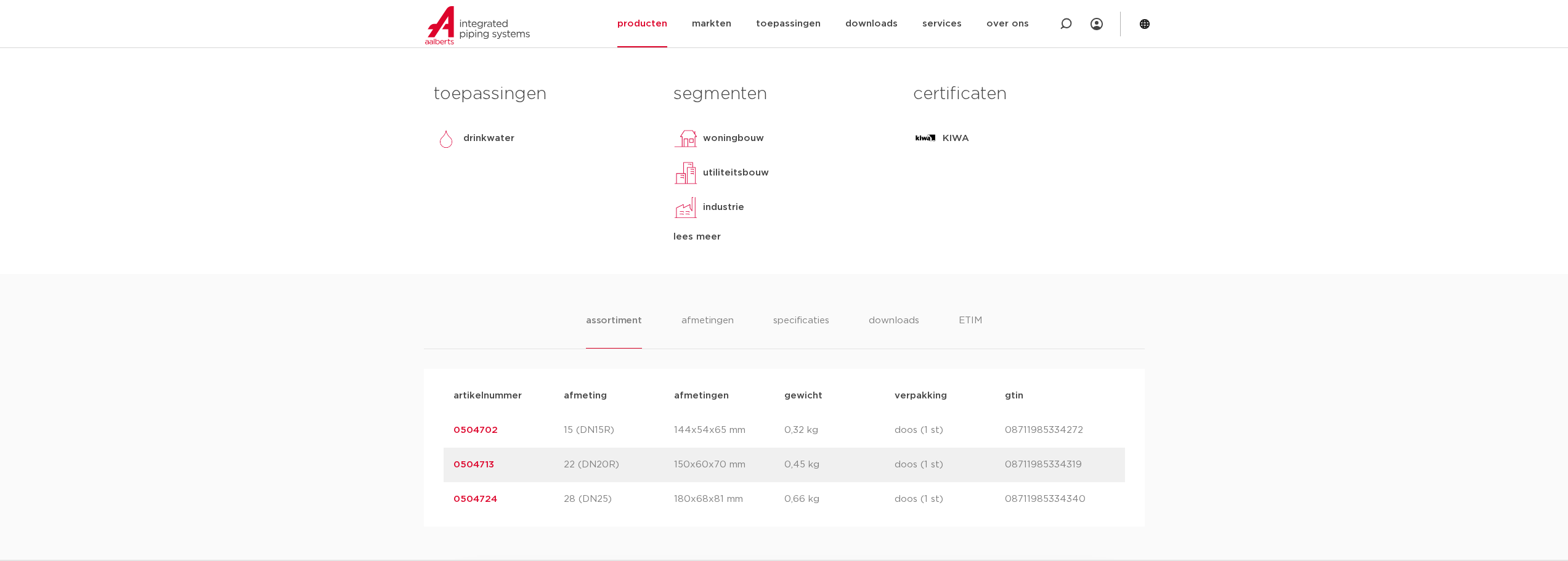
scroll to position [513, 0]
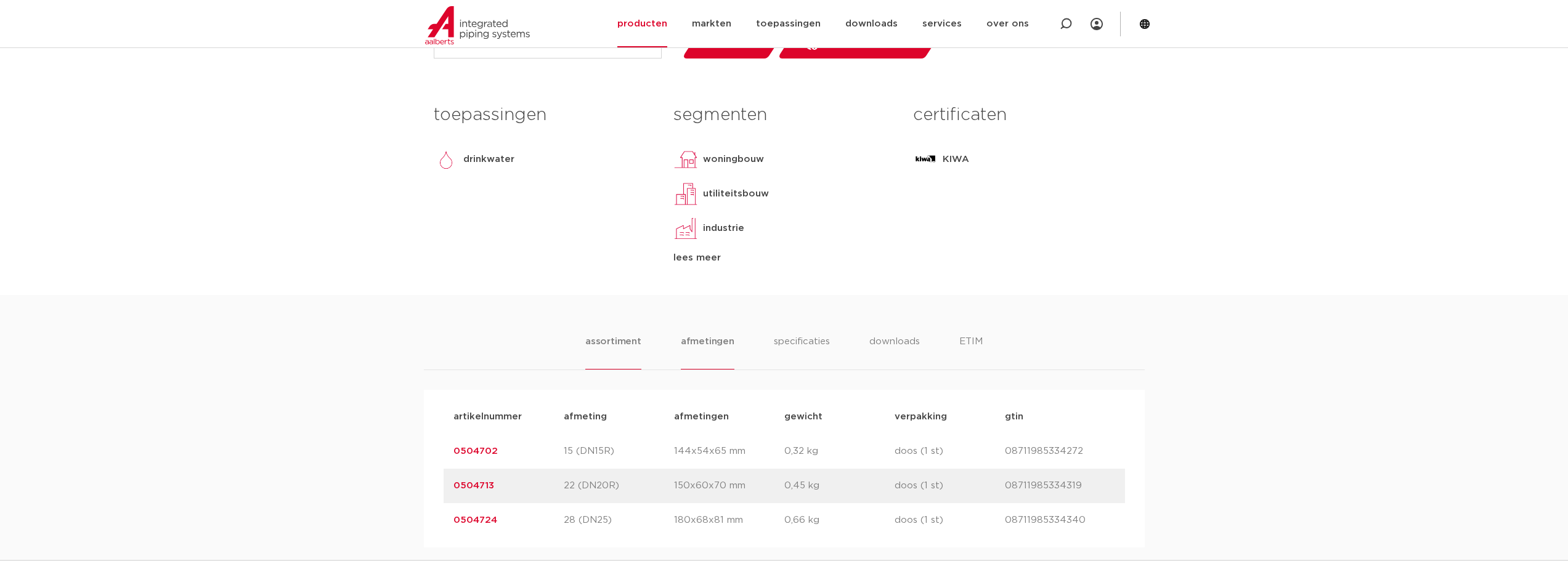
click at [709, 340] on li "afmetingen" at bounding box center [707, 352] width 53 height 35
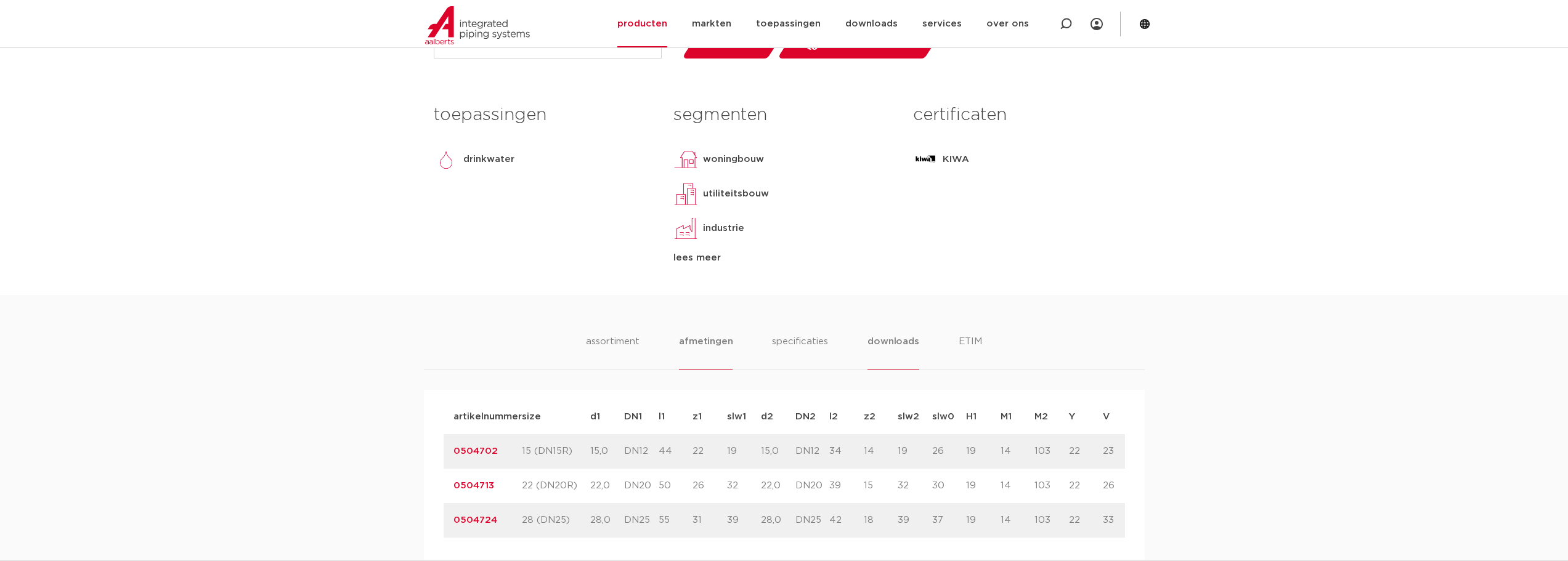
click at [896, 343] on li "downloads" at bounding box center [893, 352] width 51 height 35
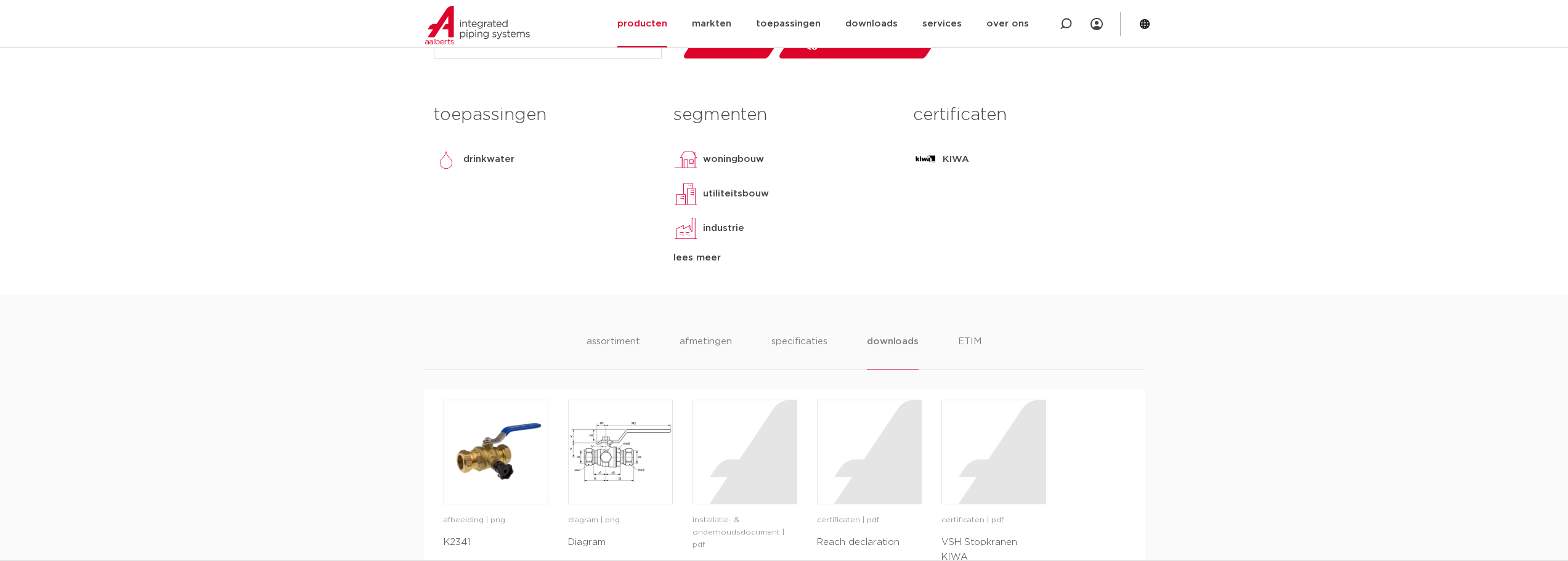
scroll to position [596, 0]
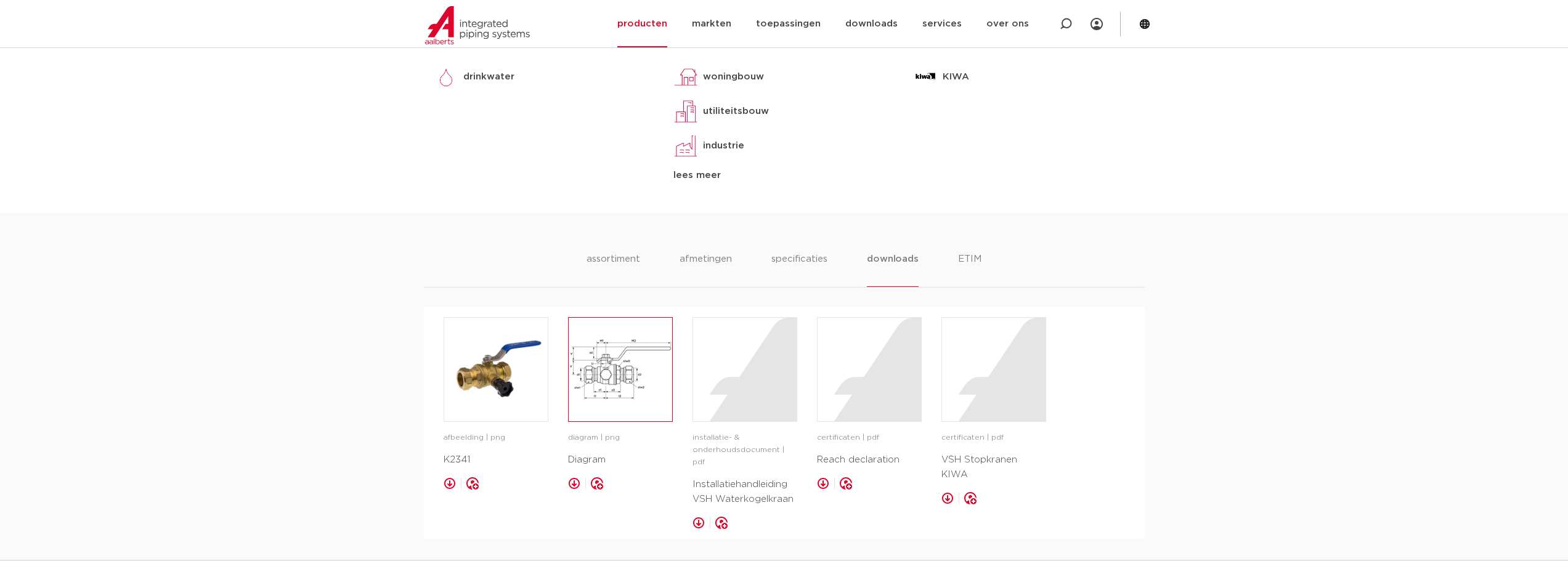
click at [611, 371] on img at bounding box center [620, 369] width 103 height 103
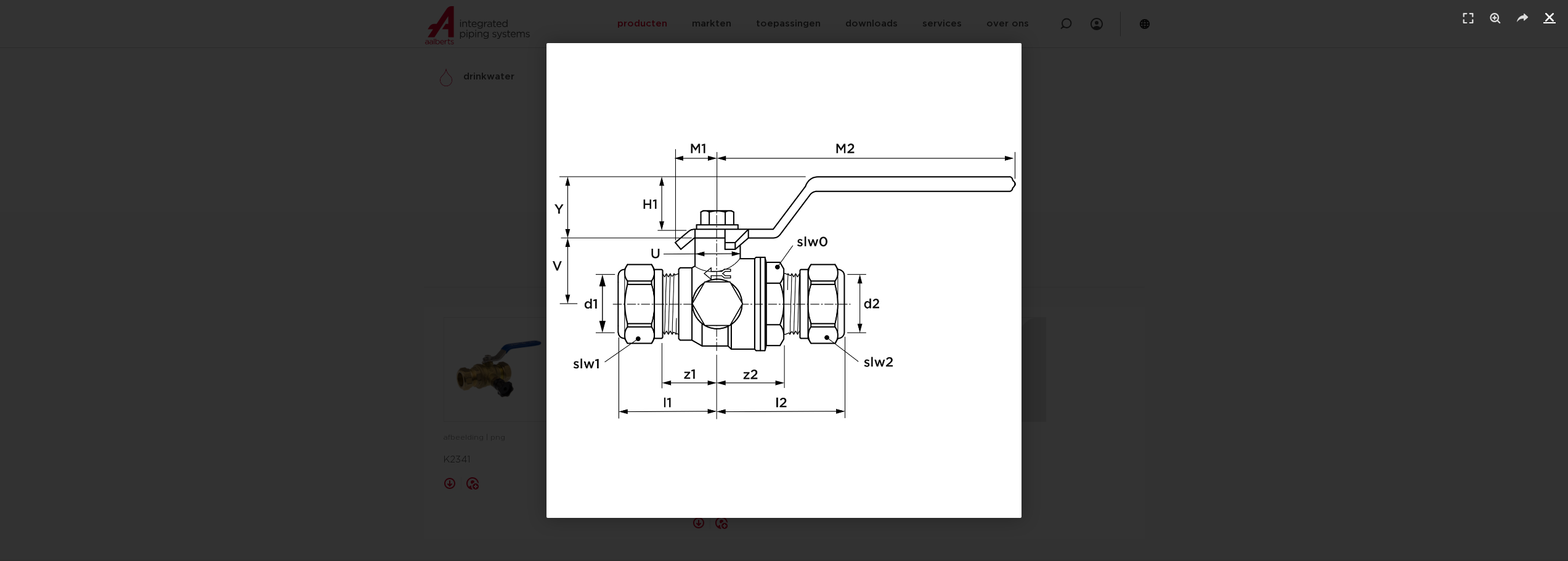
click at [1545, 15] on icon "Sluiten (Esc)" at bounding box center [1549, 17] width 12 height 12
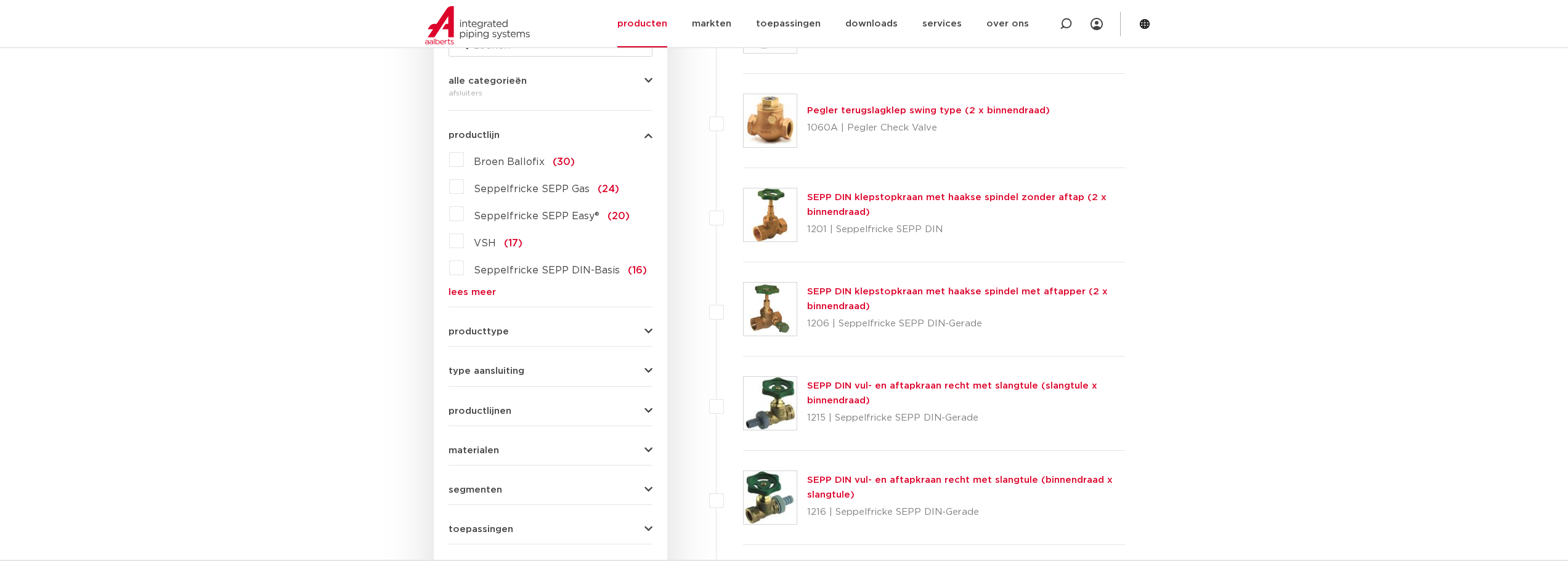
drag, startPoint x: 0, startPoint y: 0, endPoint x: 455, endPoint y: 239, distance: 514.0
click at [464, 239] on label "VSH (17)" at bounding box center [493, 241] width 59 height 19
click at [0, 0] on input "VSH (17)" at bounding box center [0, 0] width 0 height 0
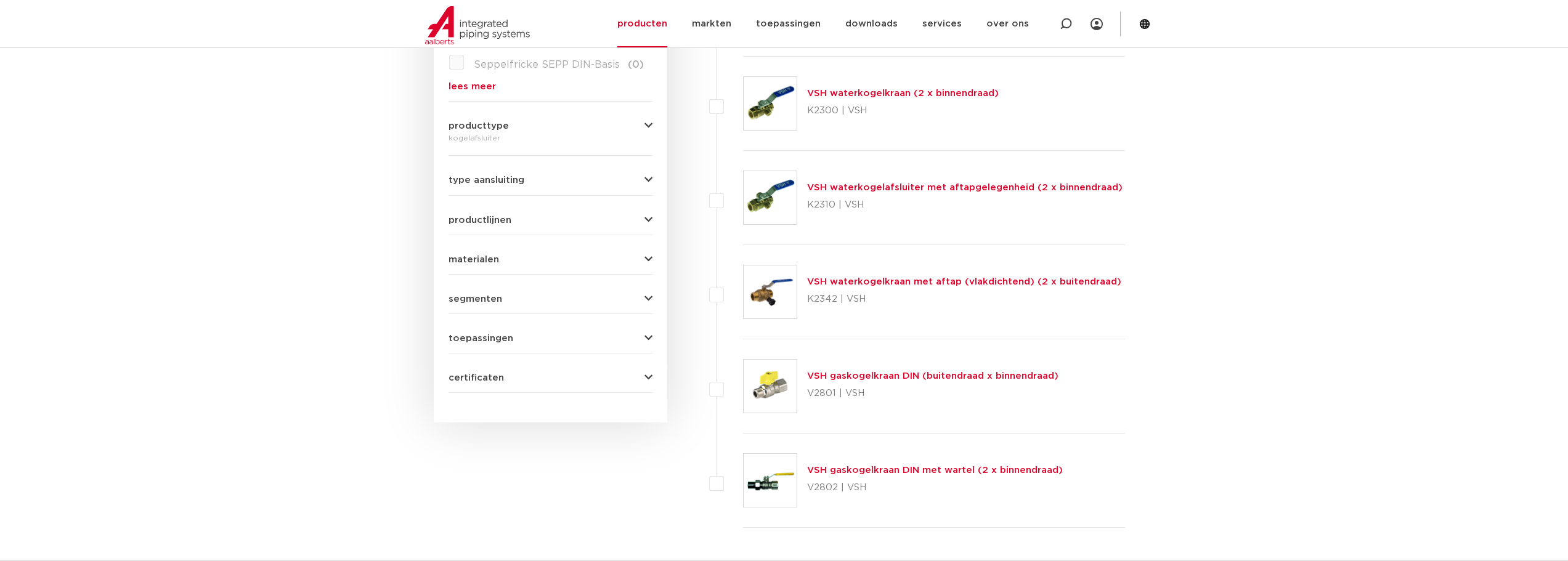
scroll to position [513, 0]
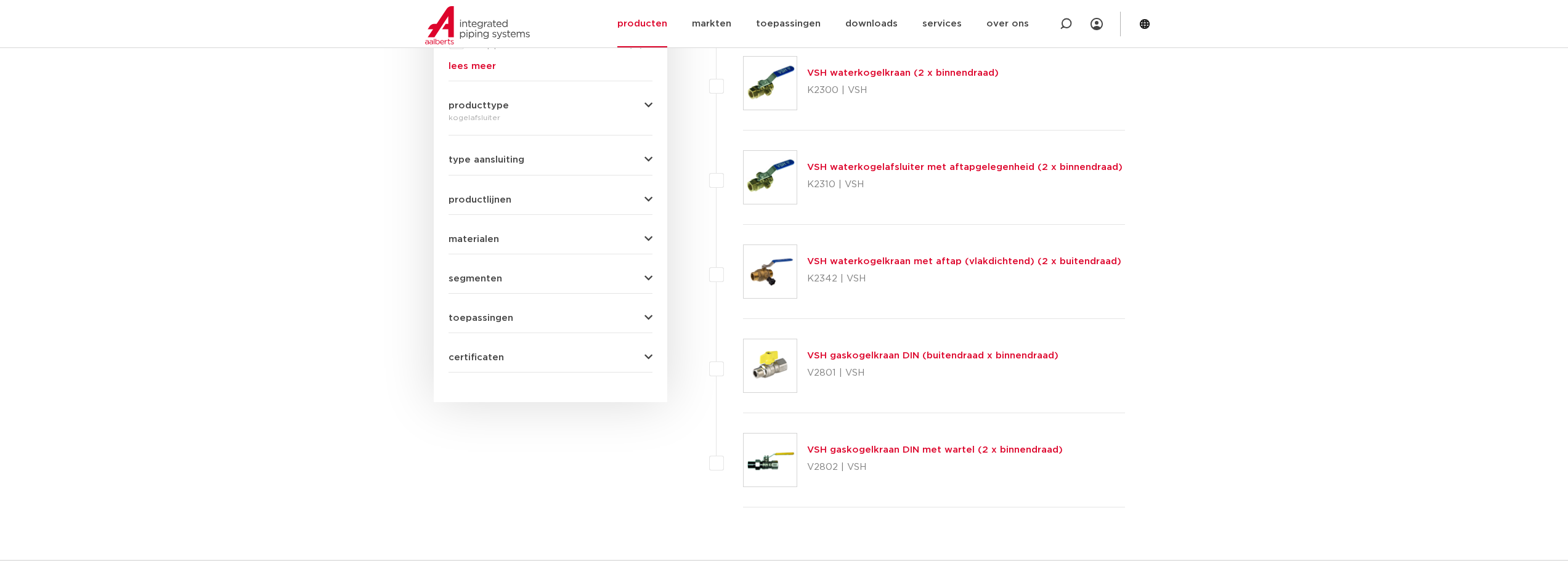
click at [470, 318] on span "toepassingen" at bounding box center [481, 318] width 64 height 9
click at [464, 338] on label "drinkwater (3)" at bounding box center [507, 342] width 87 height 19
click at [0, 0] on input "drinkwater (3)" at bounding box center [0, 0] width 0 height 0
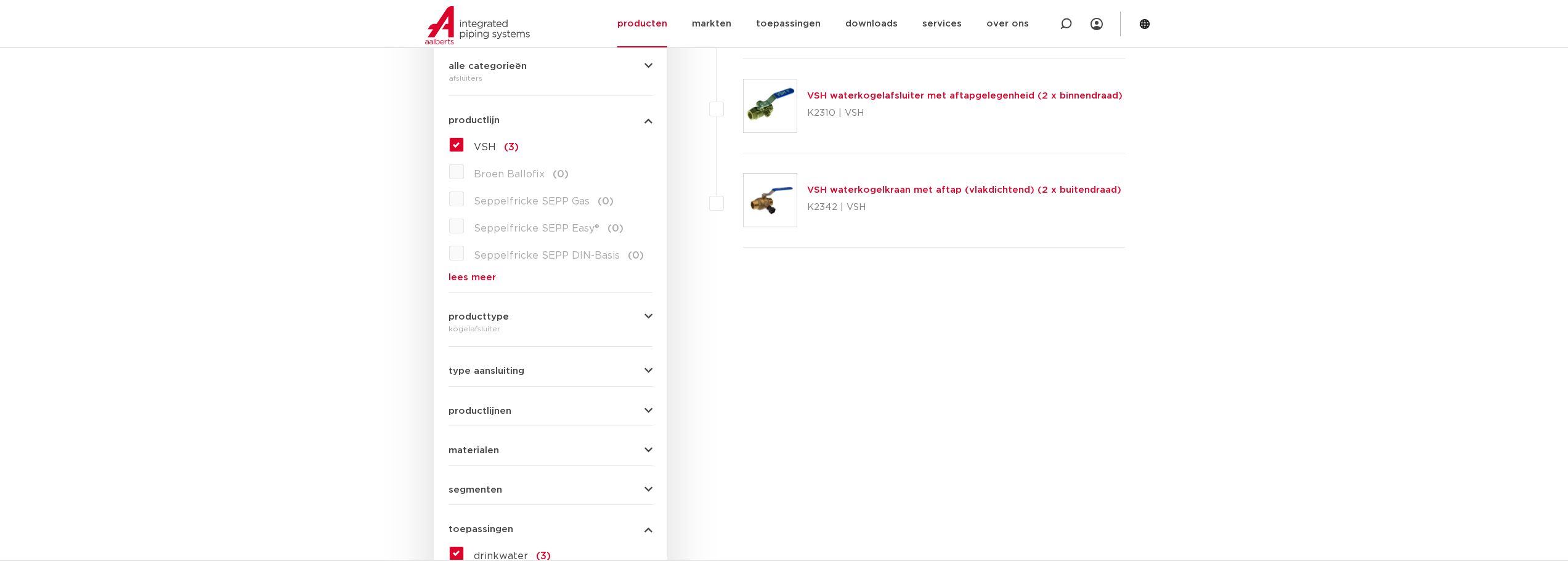
scroll to position [323, 0]
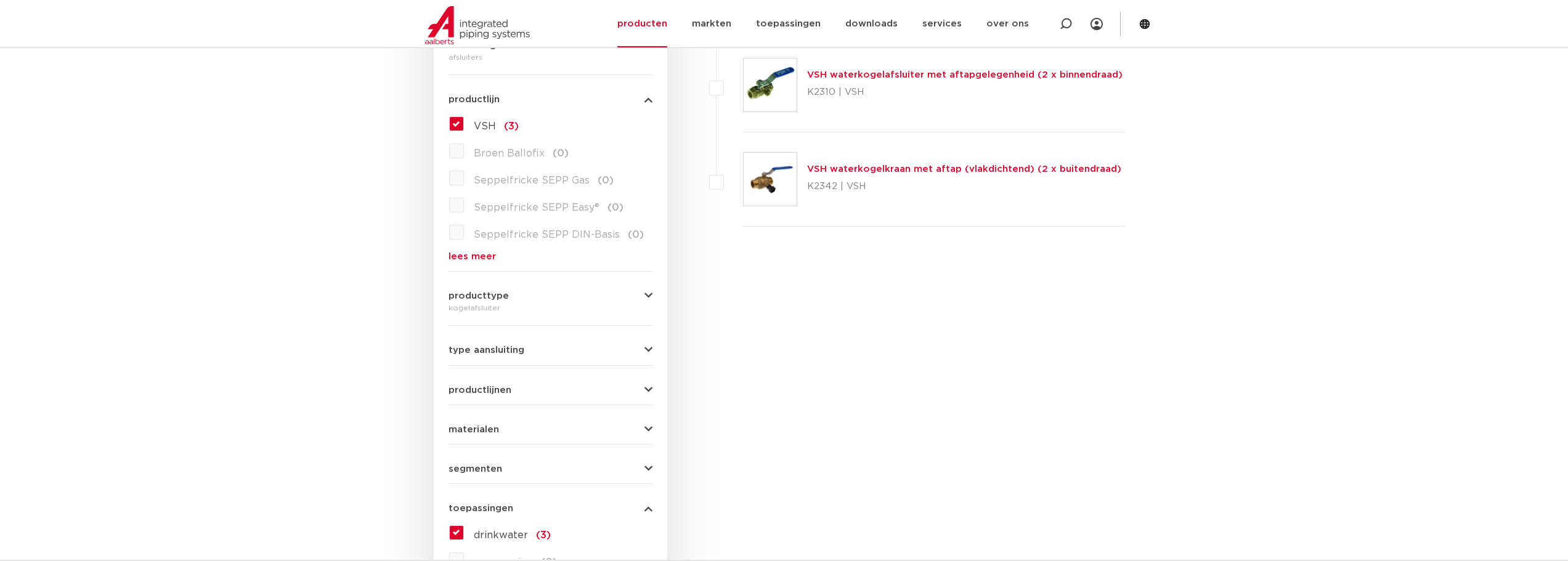
click at [645, 292] on icon "button" at bounding box center [649, 296] width 8 height 9
click at [464, 314] on label "kogelafsluiter (3)" at bounding box center [515, 320] width 101 height 19
click at [0, 0] on input "kogelafsluiter (3)" at bounding box center [0, 0] width 0 height 0
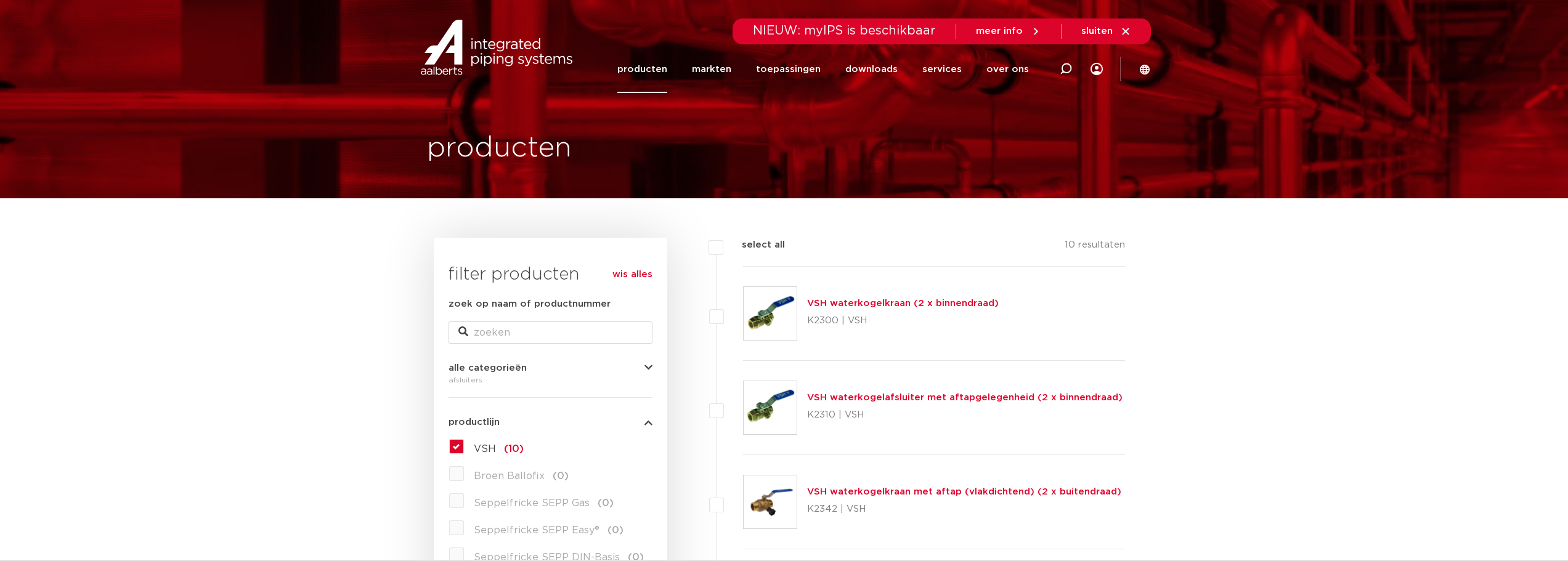
click at [657, 69] on link "producten" at bounding box center [642, 69] width 50 height 47
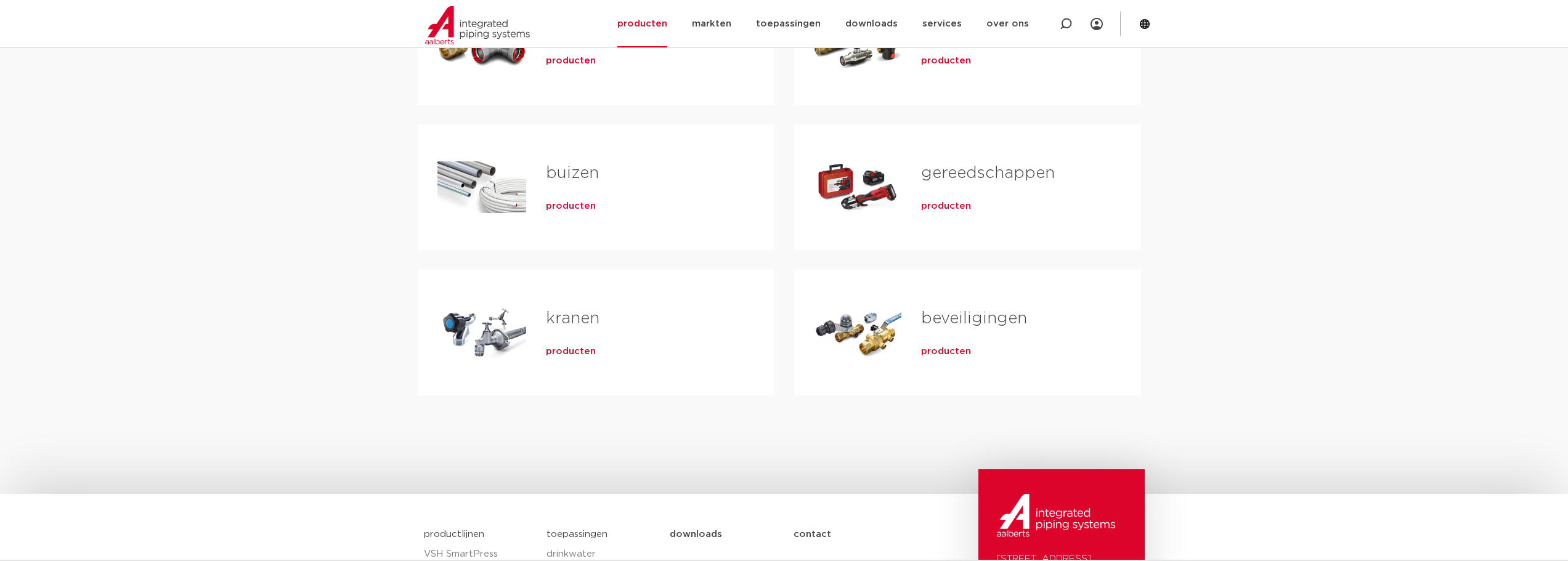
scroll to position [349, 0]
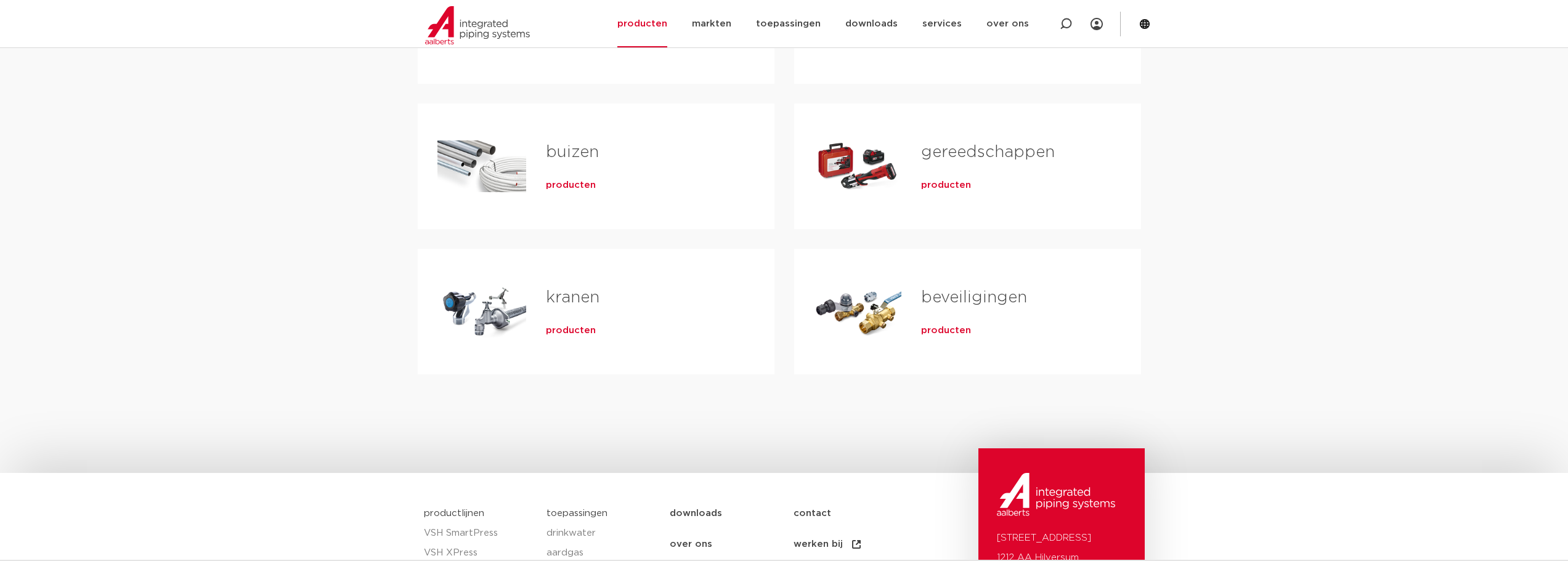
click at [883, 319] on div "Tabs. Open items met enter of spatie, sluit af met escape en navigeer met de pi…" at bounding box center [857, 312] width 88 height 87
click at [935, 335] on span "producten" at bounding box center [946, 331] width 50 height 12
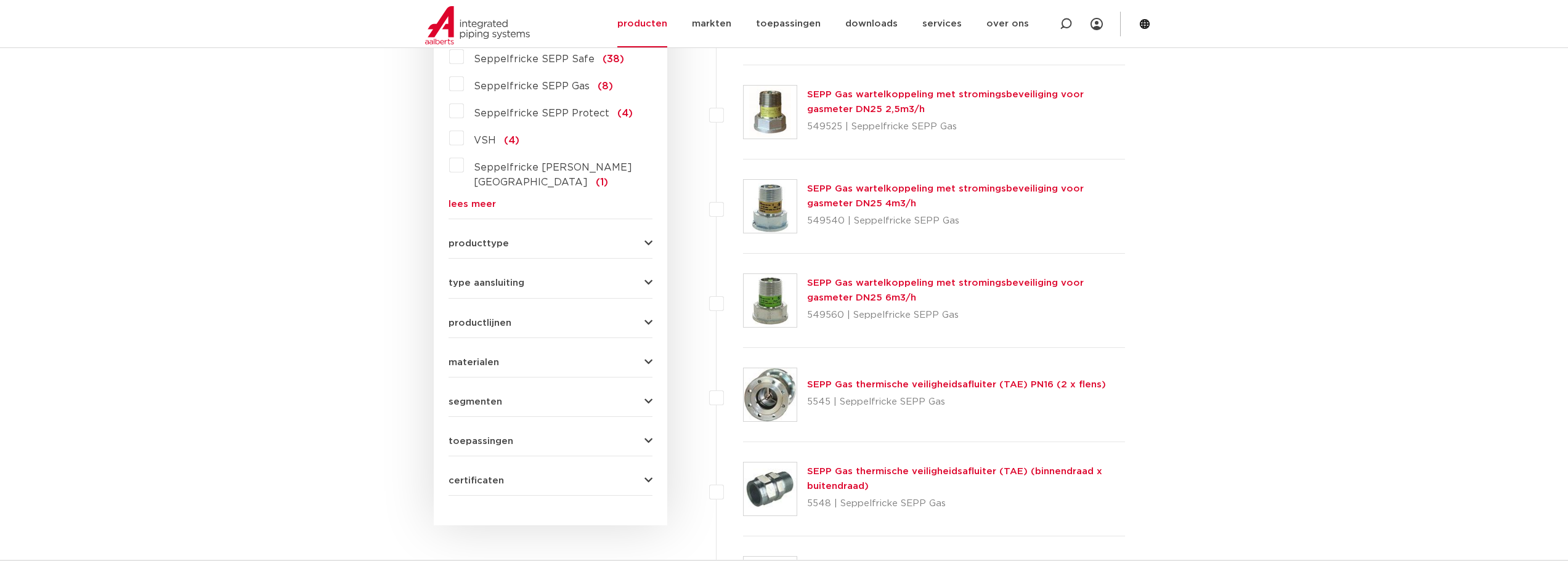
scroll to position [472, 0]
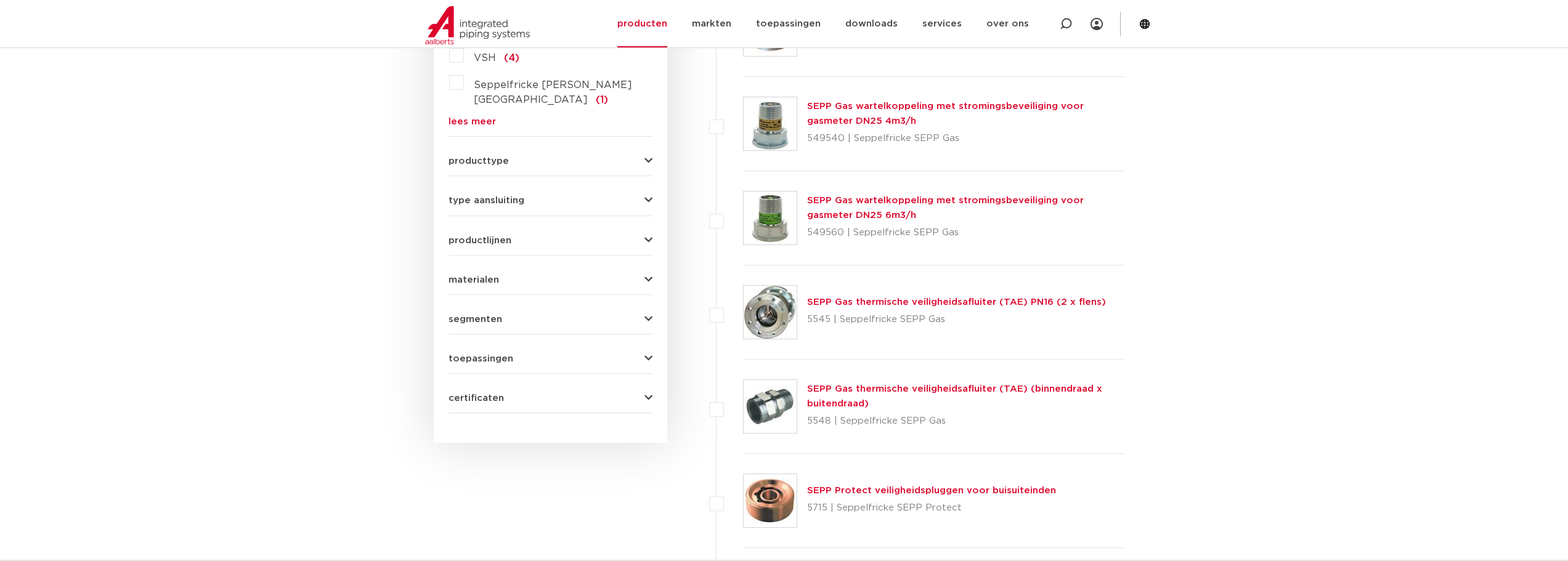
click at [486, 355] on span "toepassingen" at bounding box center [481, 359] width 64 height 9
click at [464, 373] on label "drinkwater (45)" at bounding box center [510, 383] width 93 height 19
click at [0, 0] on input "drinkwater (45)" at bounding box center [0, 0] width 0 height 0
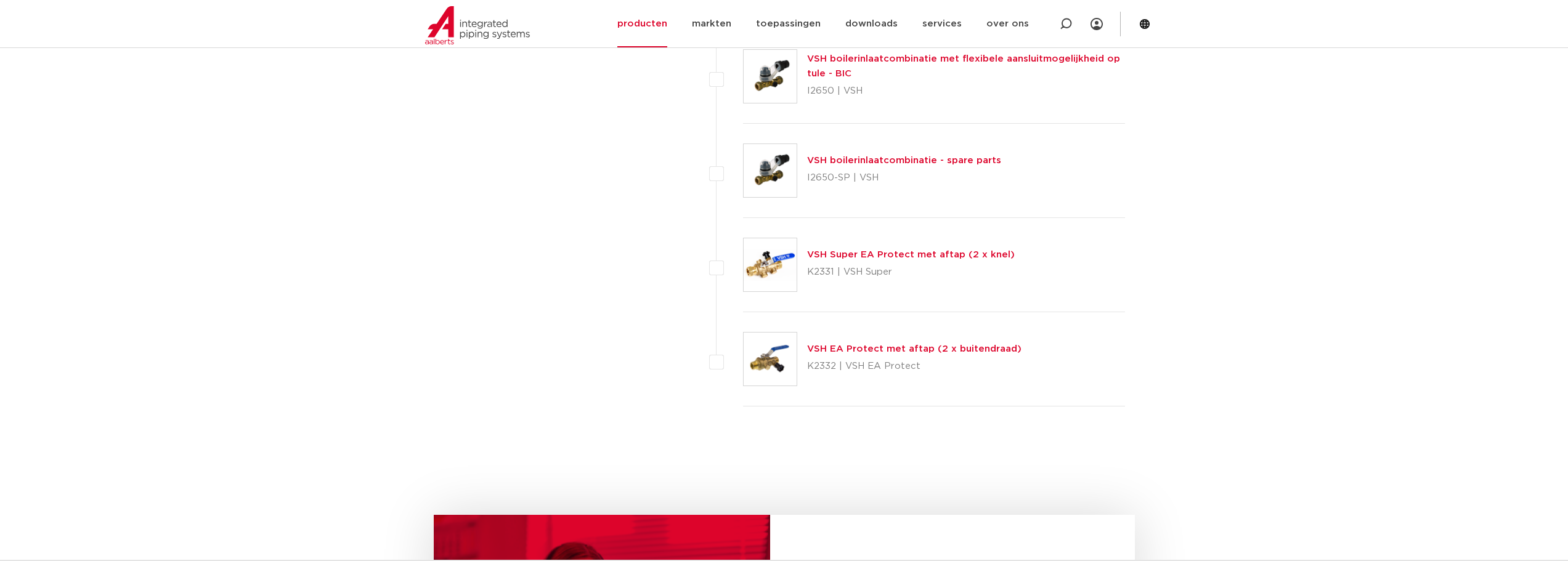
scroll to position [4143, 0]
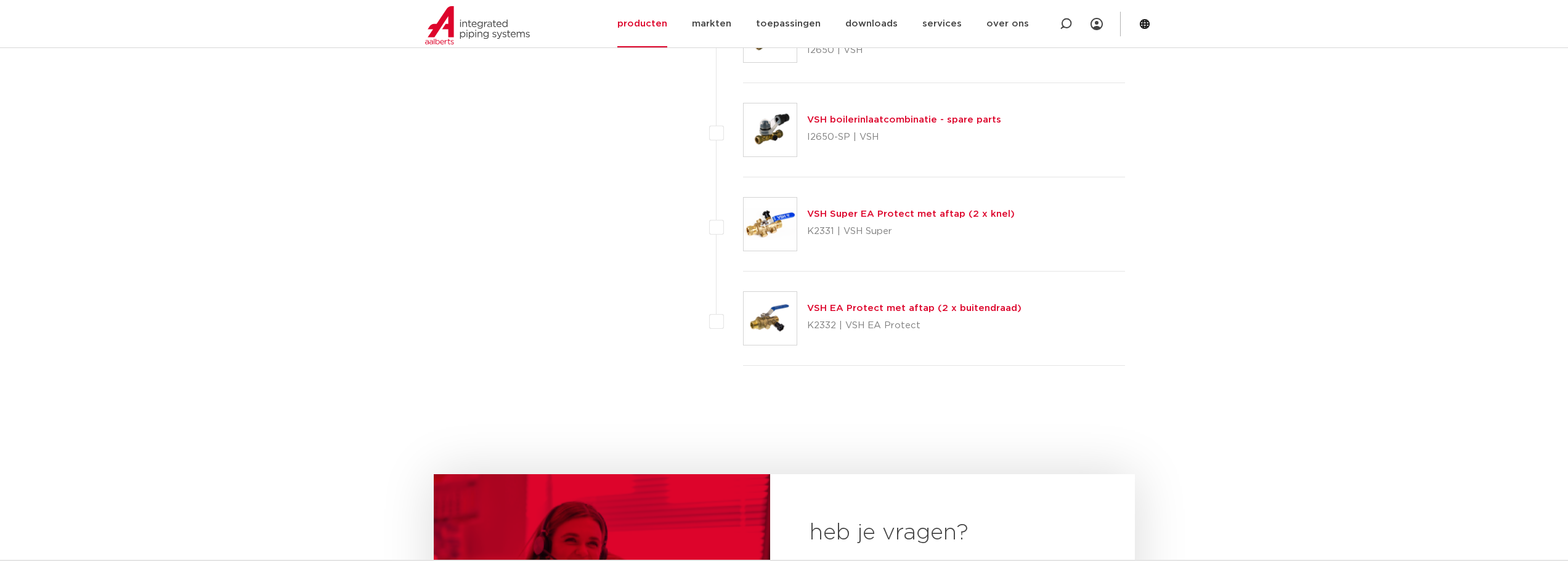
click at [821, 213] on link "VSH Super EA Protect met aftap (2 x knel)" at bounding box center [911, 213] width 208 height 9
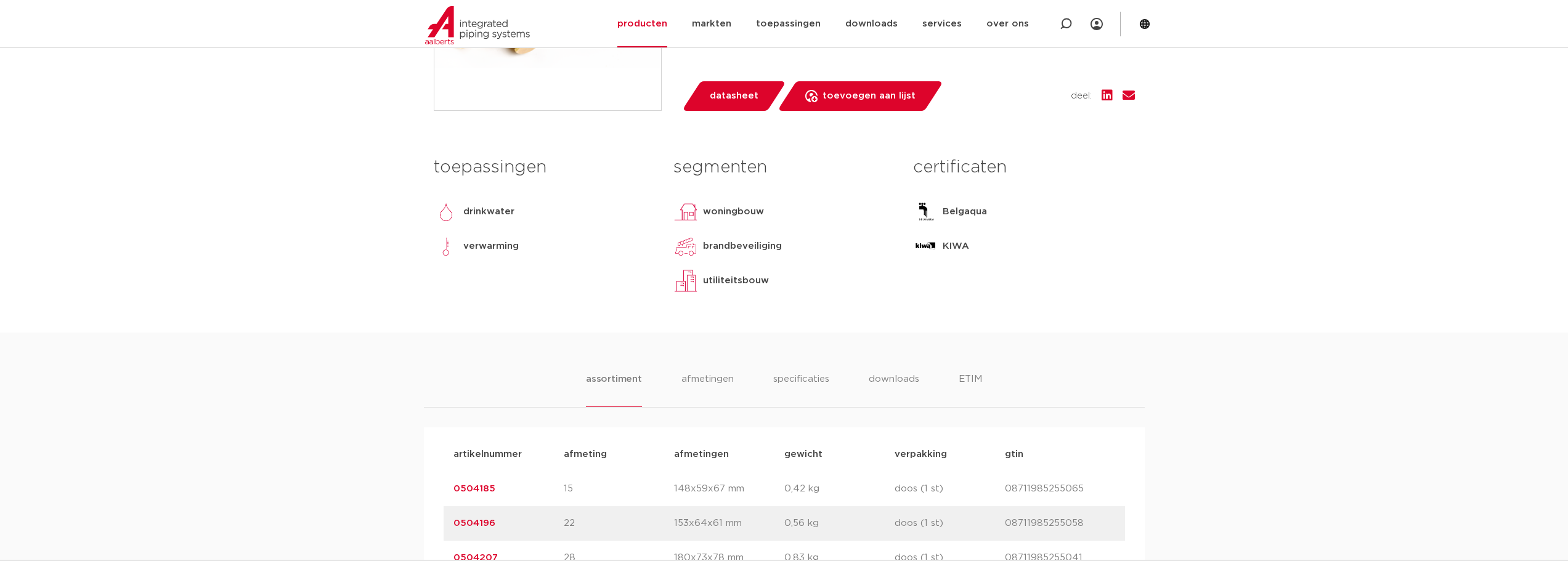
scroll to position [472, 0]
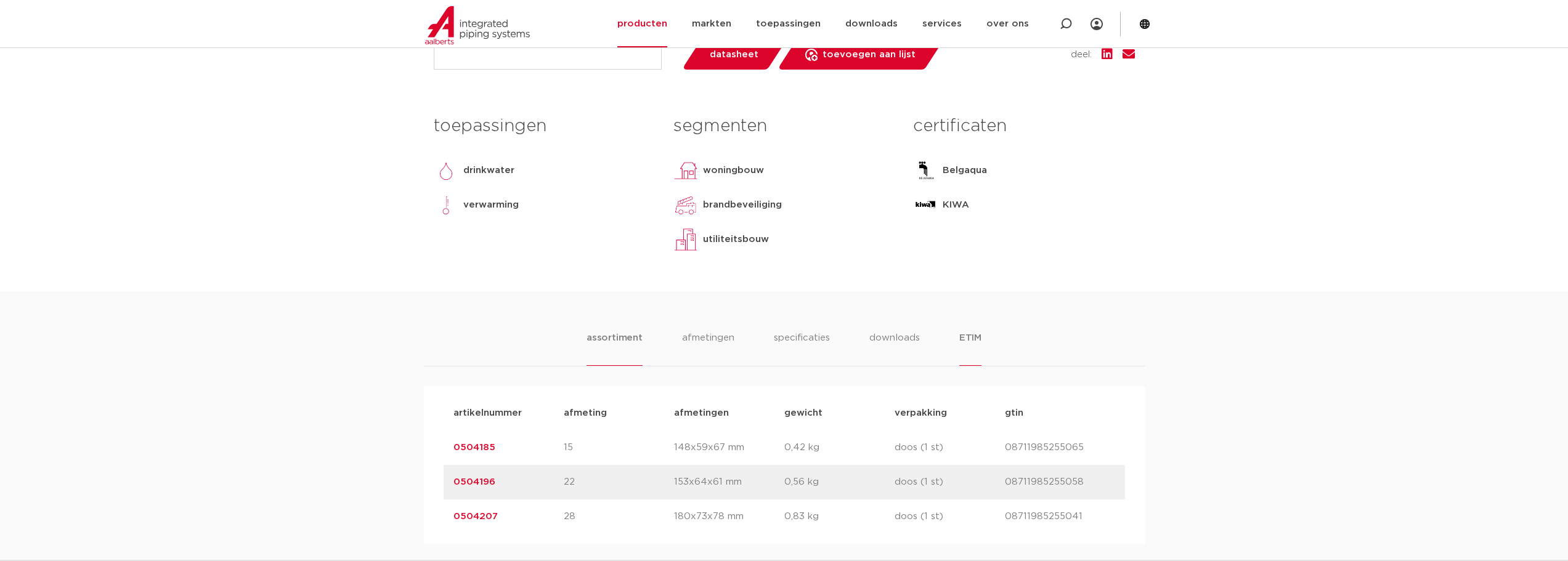
click at [964, 366] on li "ETIM" at bounding box center [970, 348] width 22 height 35
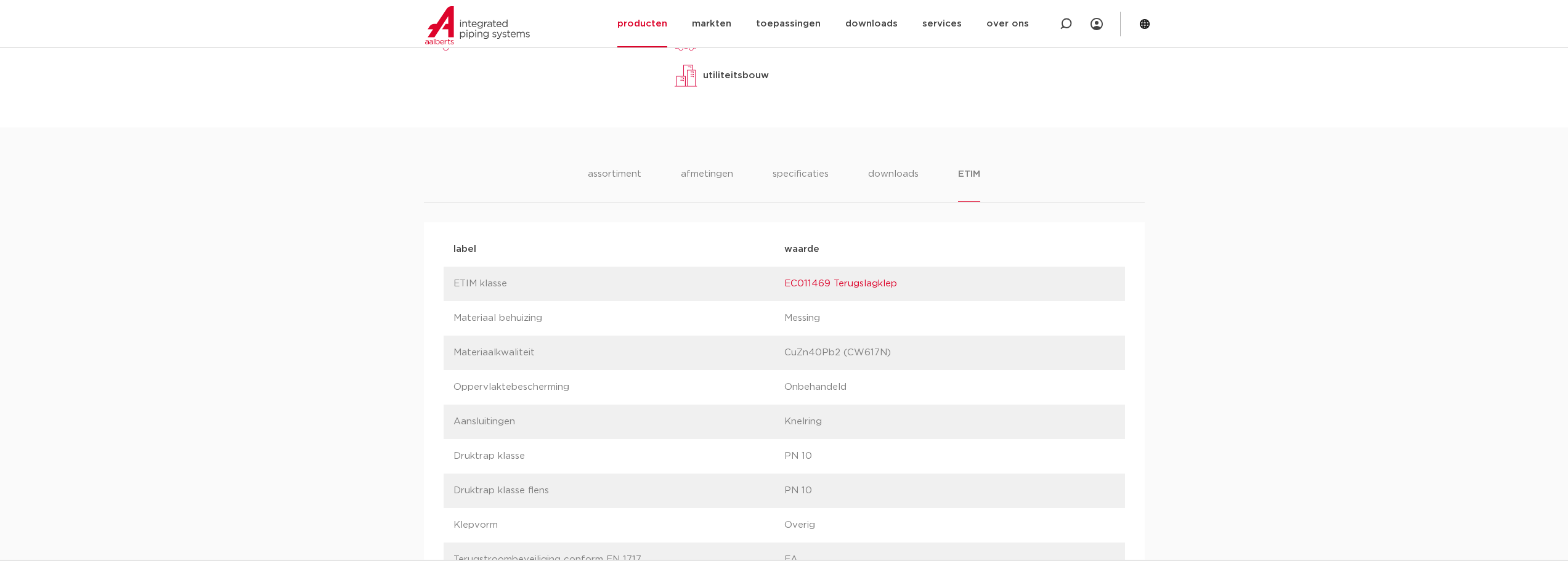
scroll to position [513, 0]
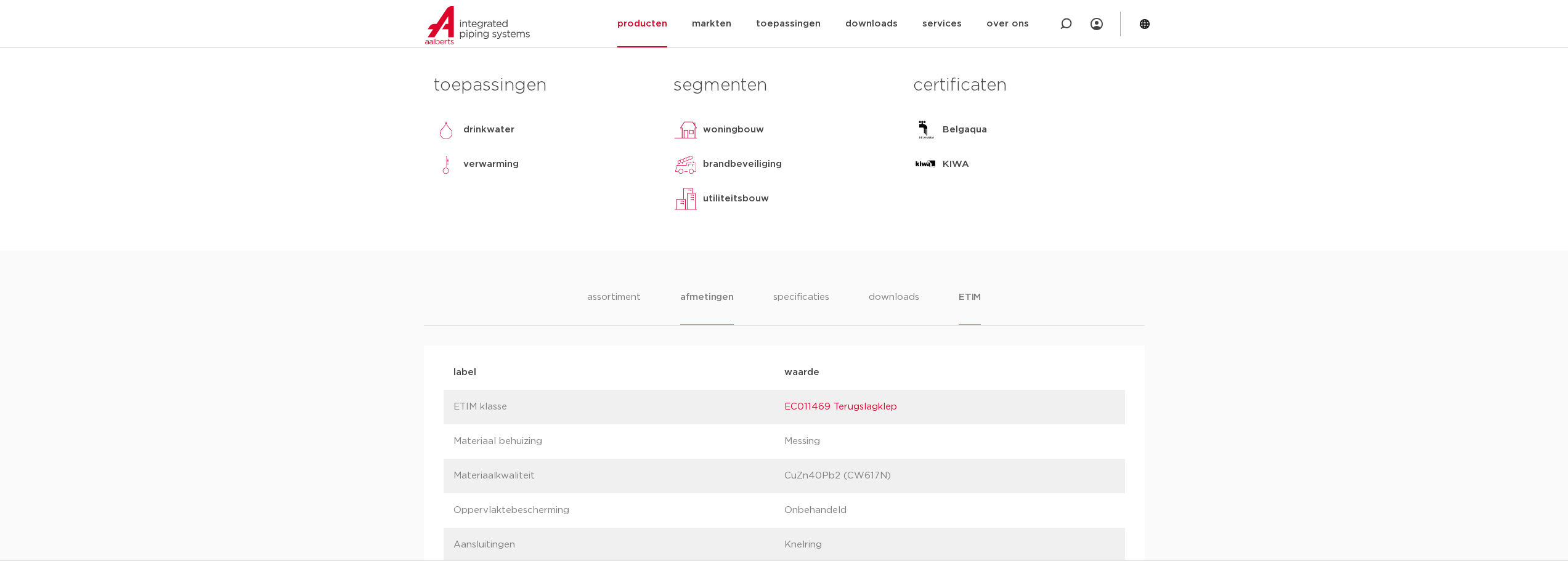
click at [697, 323] on li "afmetingen" at bounding box center [706, 308] width 53 height 35
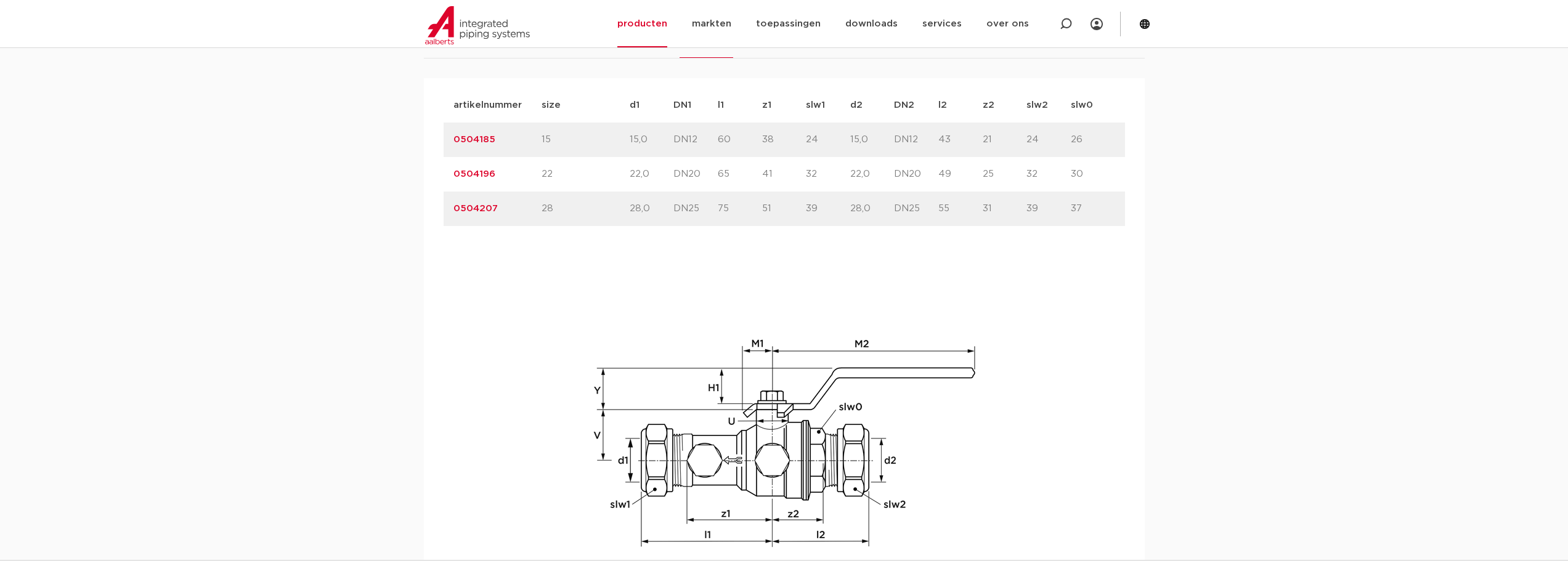
scroll to position [801, 0]
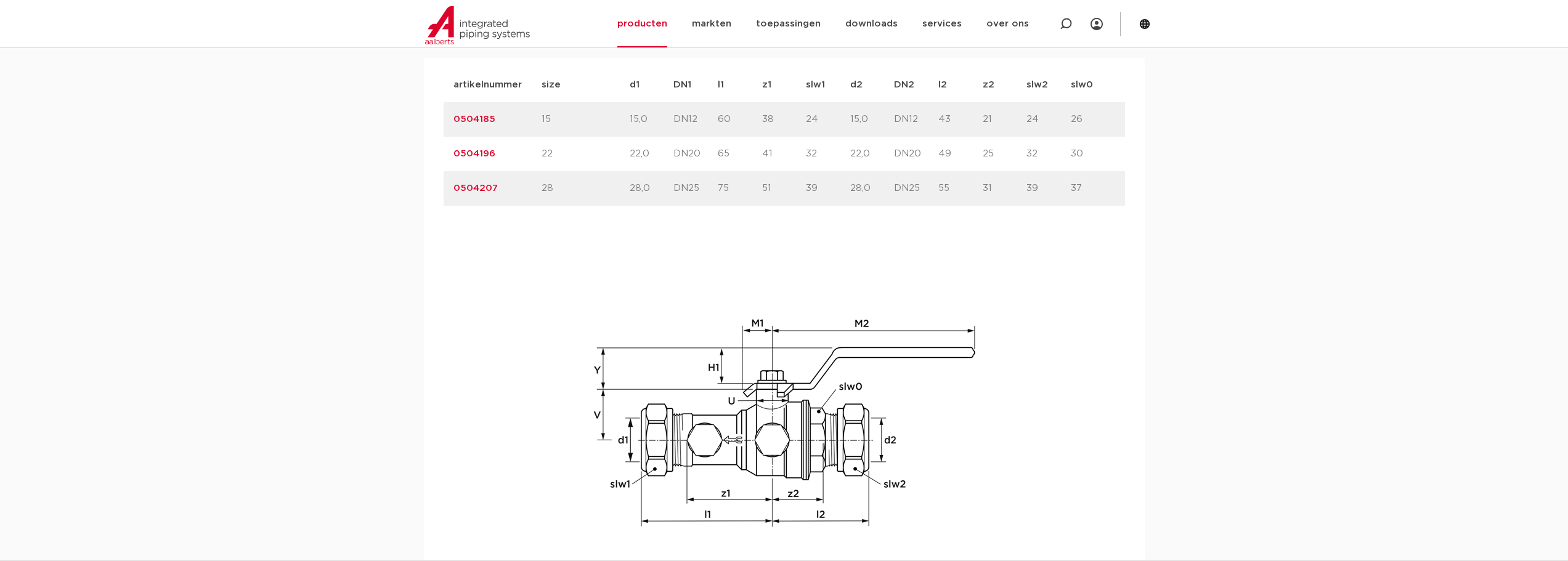
click at [654, 276] on img at bounding box center [784, 422] width 394 height 394
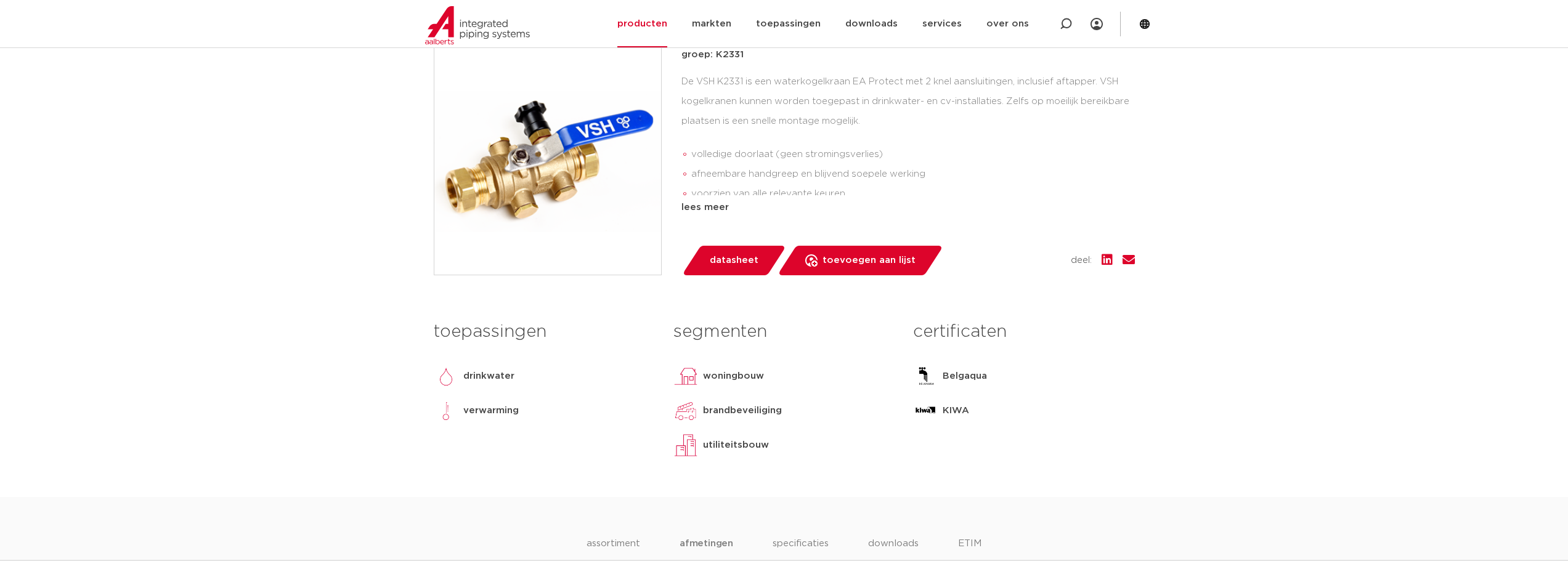
scroll to position [226, 0]
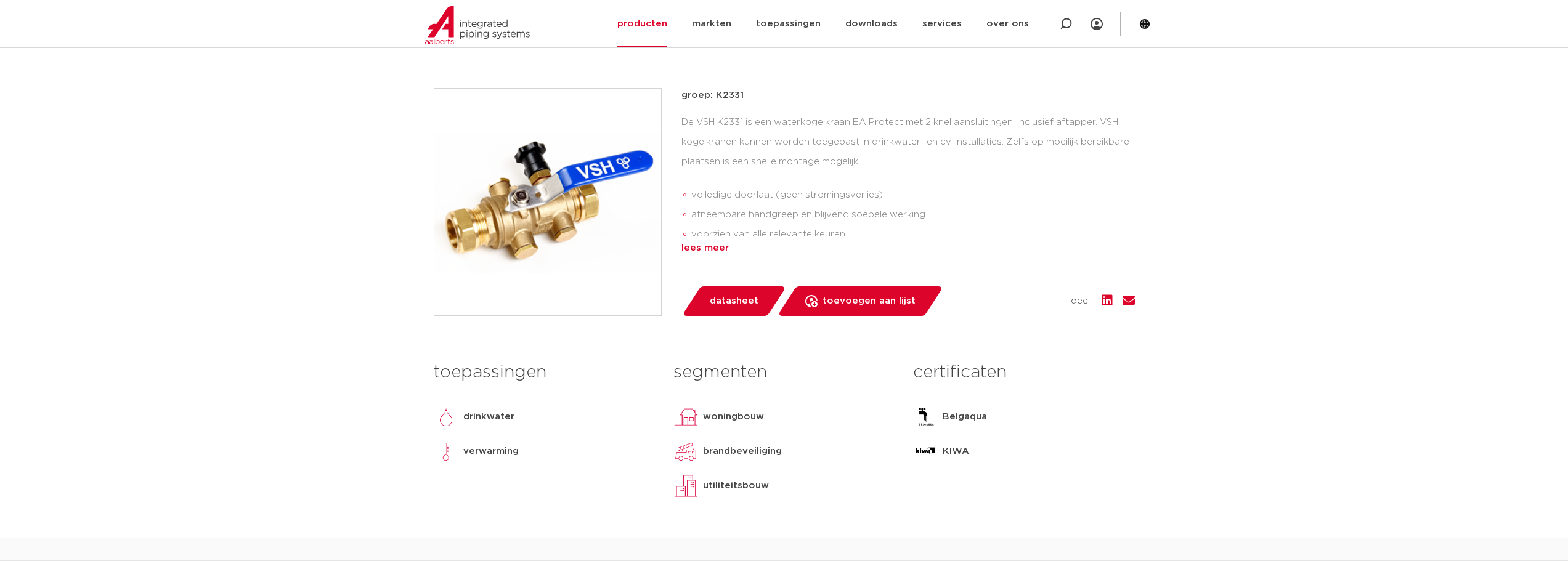
click at [709, 256] on div "lees meer" at bounding box center [908, 248] width 454 height 15
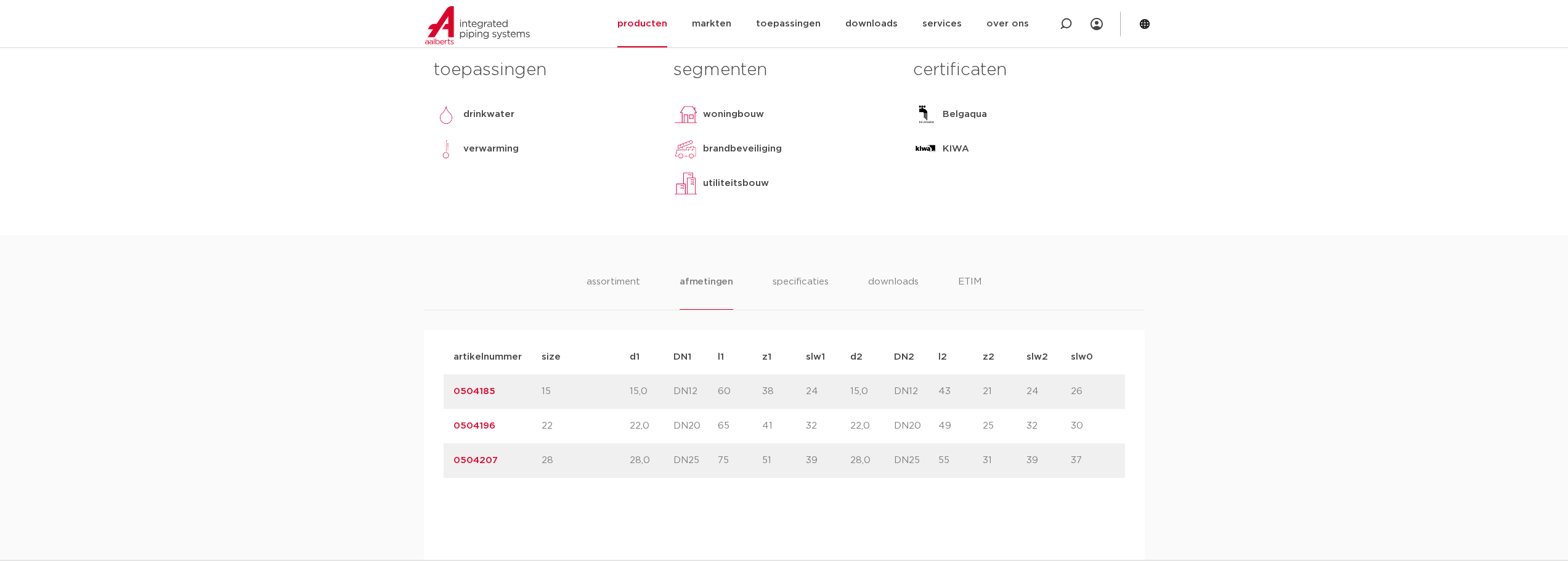
scroll to position [575, 0]
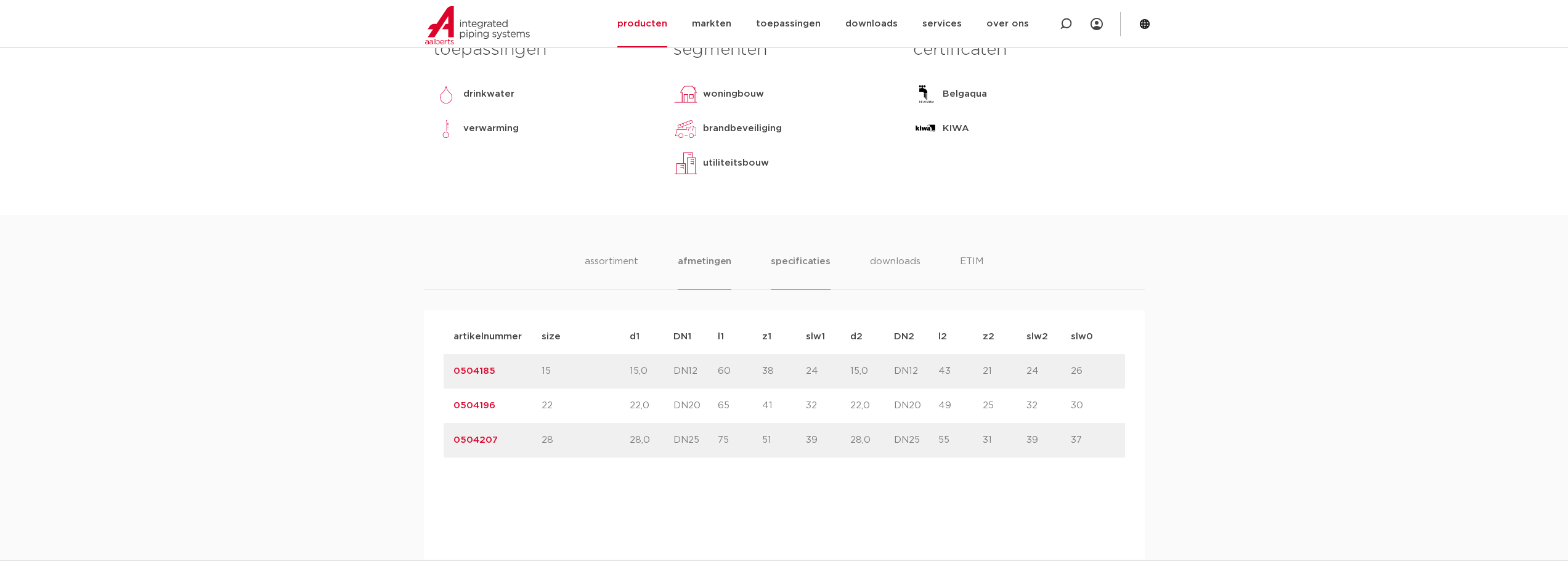
click at [789, 290] on li "specificaties" at bounding box center [800, 271] width 59 height 35
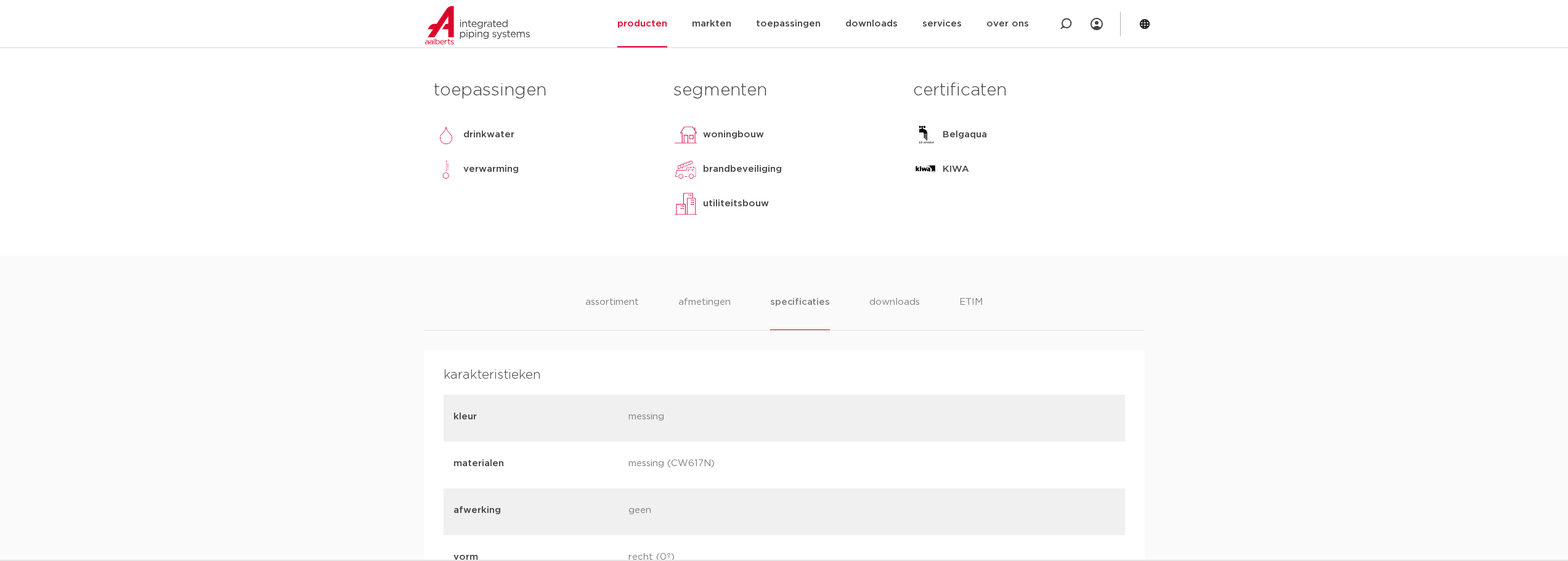
scroll to position [555, 0]
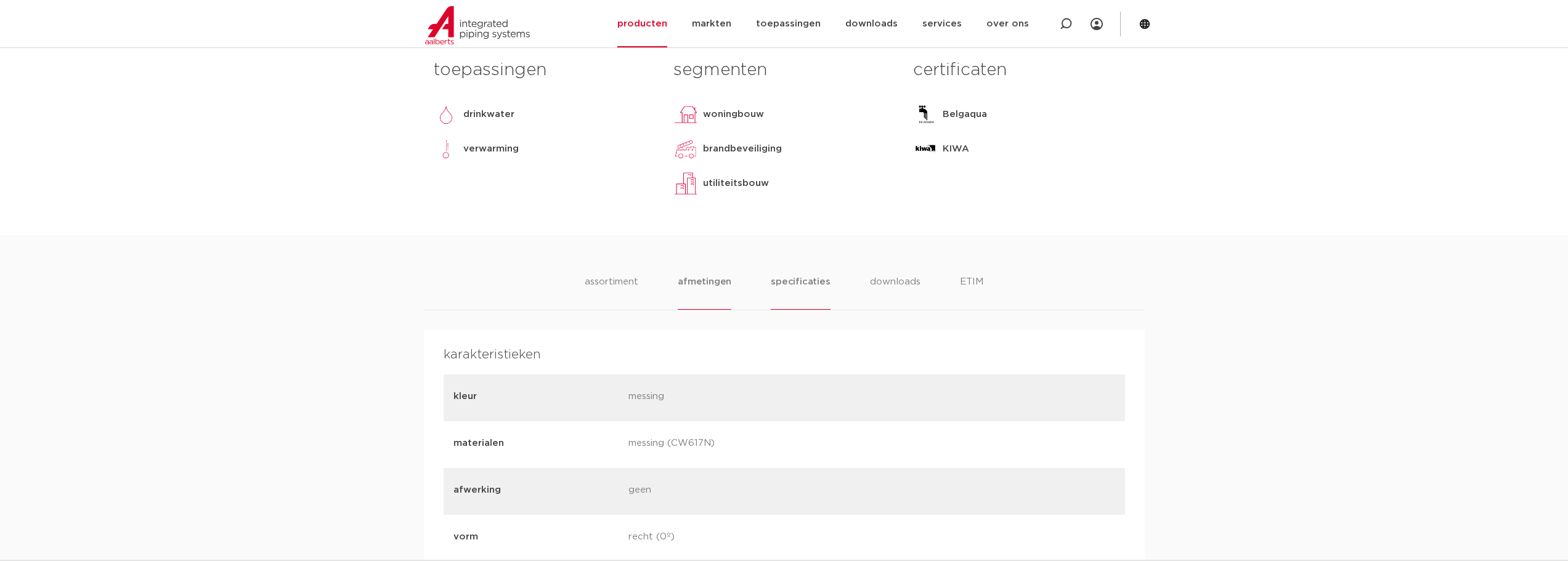
click at [692, 310] on li "afmetingen" at bounding box center [704, 292] width 53 height 35
